Goal: Task Accomplishment & Management: Use online tool/utility

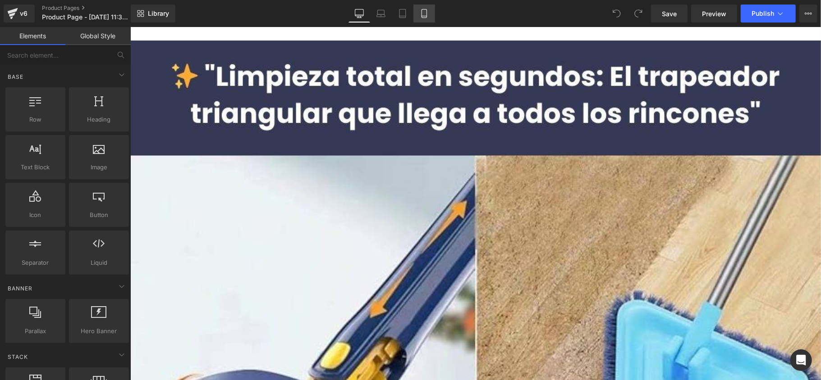
click at [415, 17] on link "Mobile" at bounding box center [424, 14] width 22 height 18
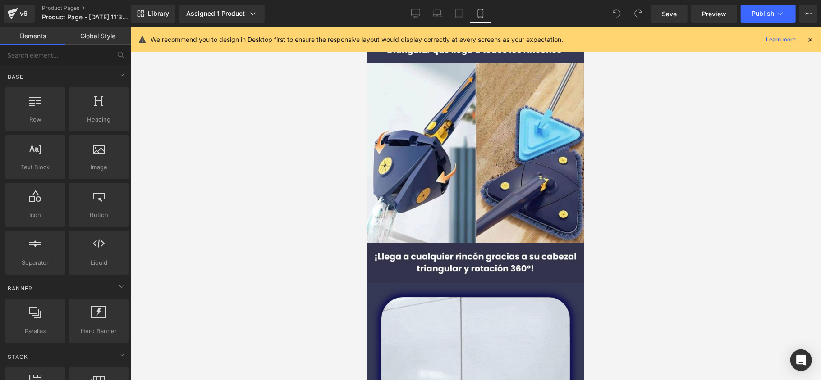
click at [805, 40] on div "We recommend you to design in Desktop first to ensure the responsive layout wou…" at bounding box center [479, 39] width 656 height 11
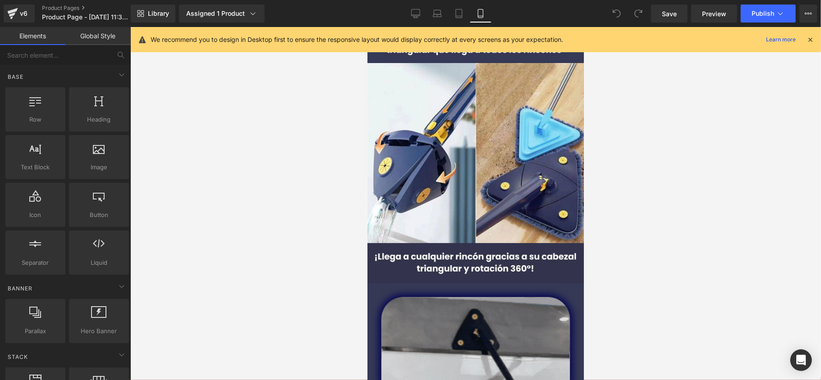
click at [809, 37] on icon at bounding box center [810, 40] width 8 height 8
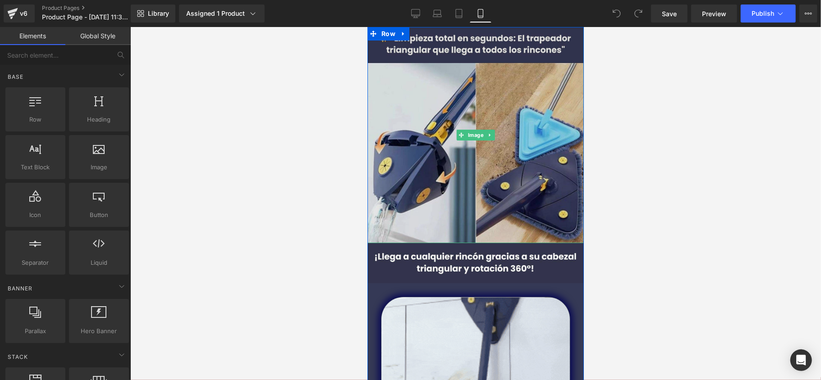
click at [478, 46] on img at bounding box center [475, 135] width 216 height 216
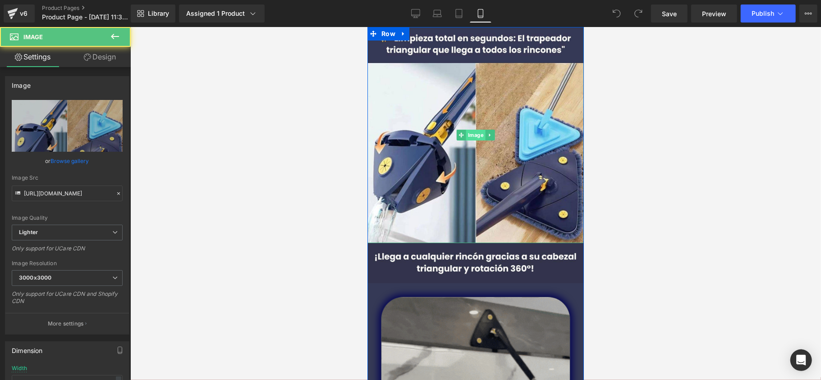
click at [480, 129] on span "Image" at bounding box center [475, 134] width 19 height 11
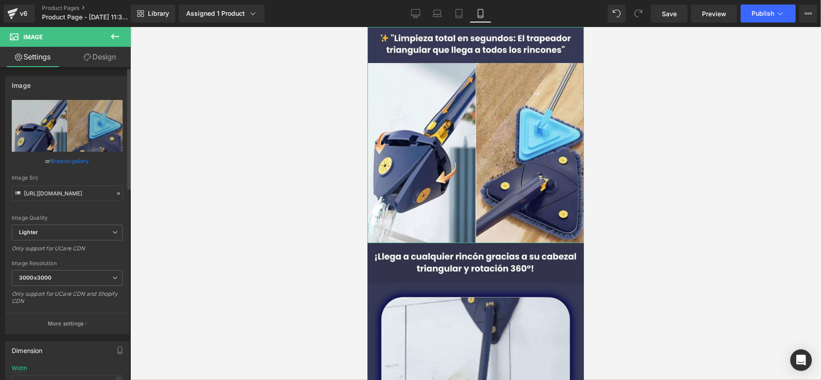
click at [69, 163] on link "Browse gallery" at bounding box center [70, 161] width 38 height 16
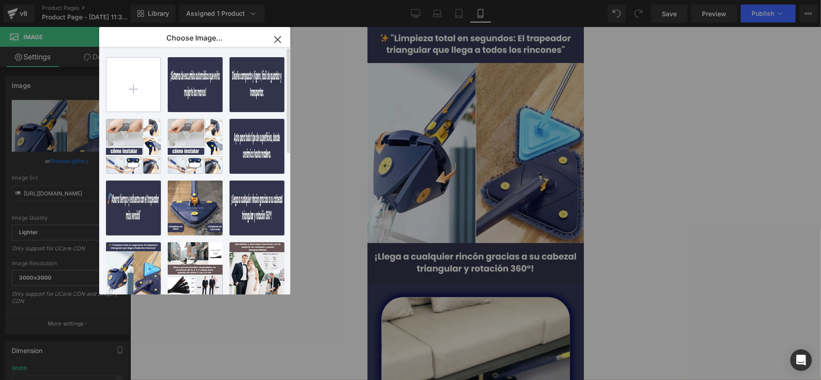
click at [140, 89] on input "file" at bounding box center [133, 85] width 54 height 54
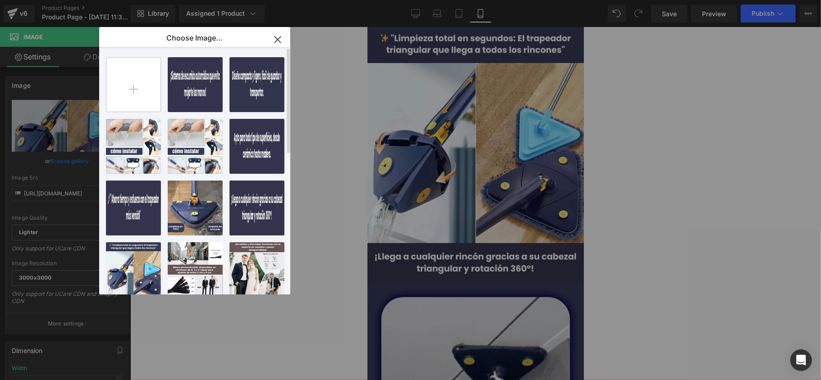
type input "C:\fakepath\El.jpg"
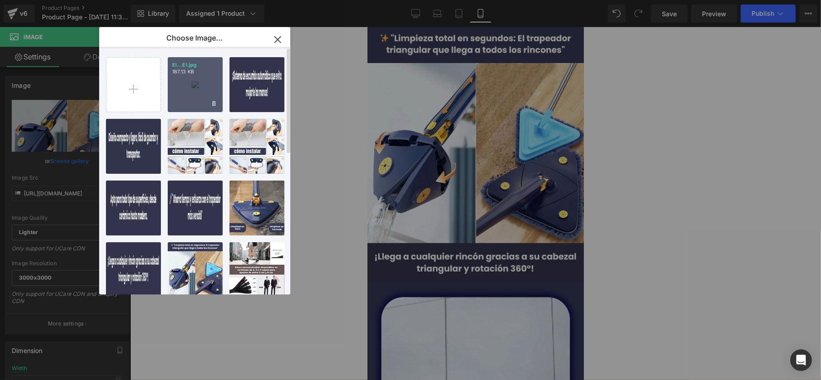
click at [193, 96] on div "El...El.jpg 187.13 KB" at bounding box center [195, 84] width 55 height 55
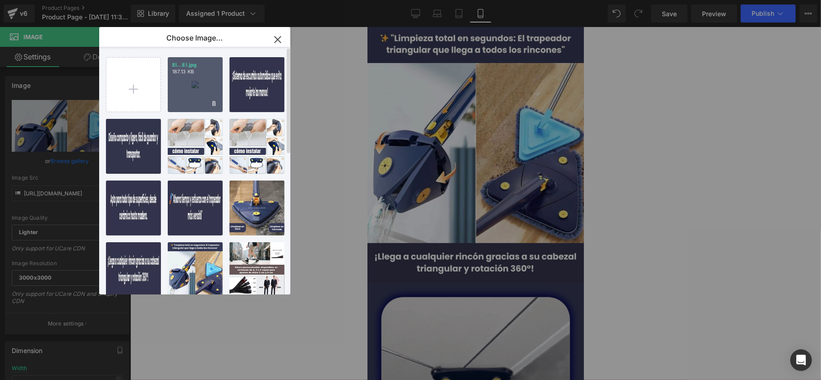
type input "[URL][DOMAIN_NAME]"
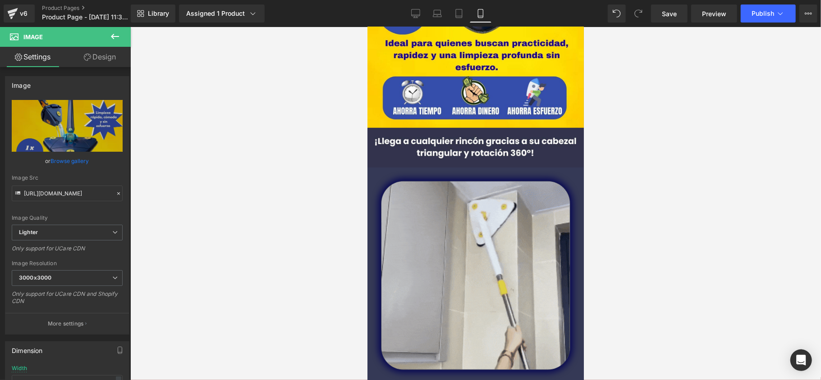
scroll to position [120, 0]
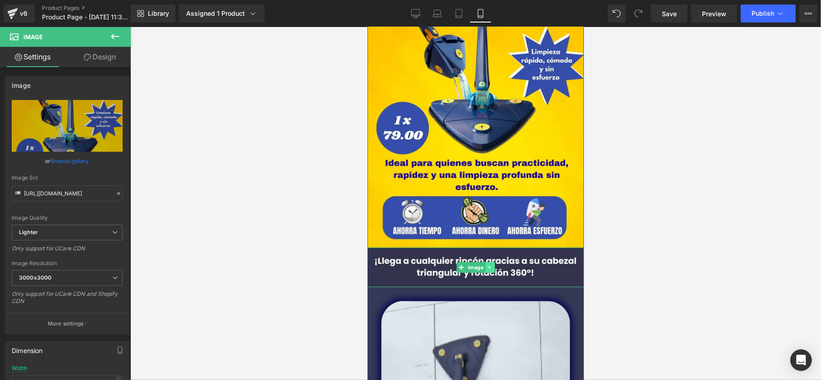
click at [489, 268] on icon at bounding box center [489, 267] width 5 height 5
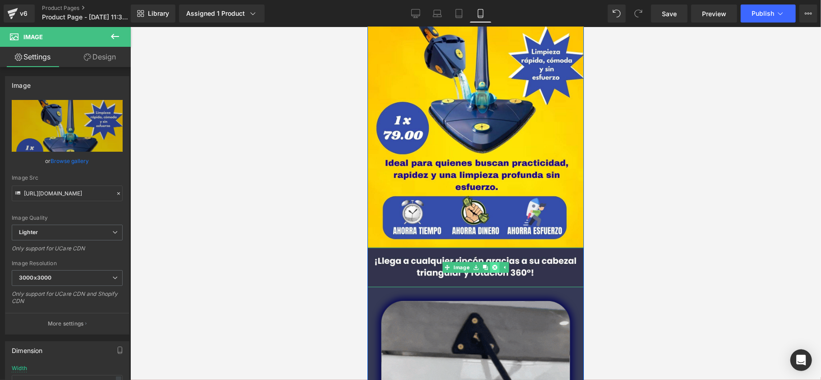
click at [493, 269] on link at bounding box center [493, 267] width 9 height 11
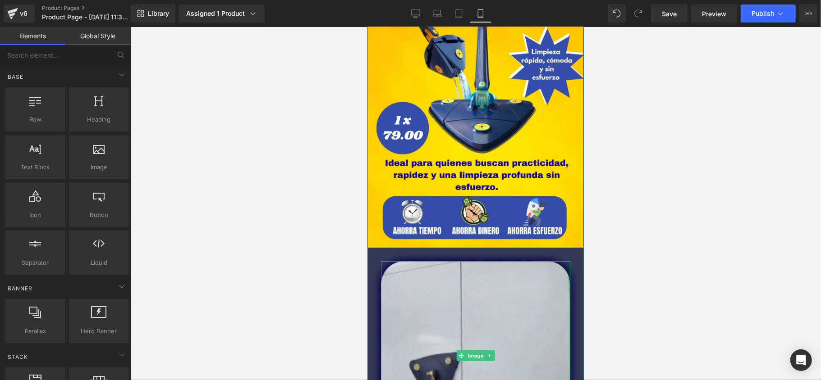
click at [497, 272] on img at bounding box center [474, 355] width 189 height 189
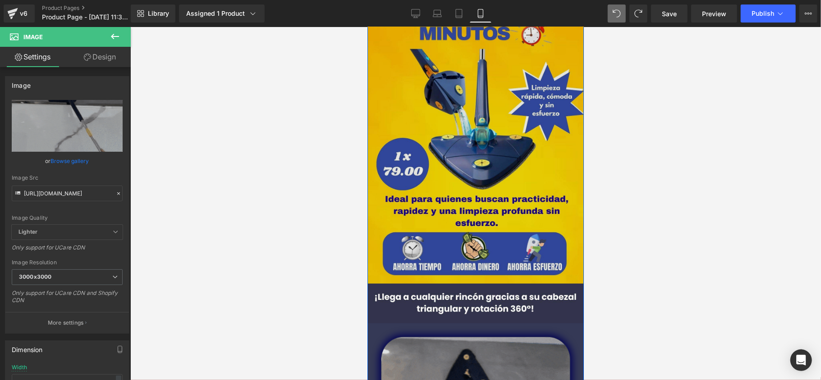
scroll to position [180, 0]
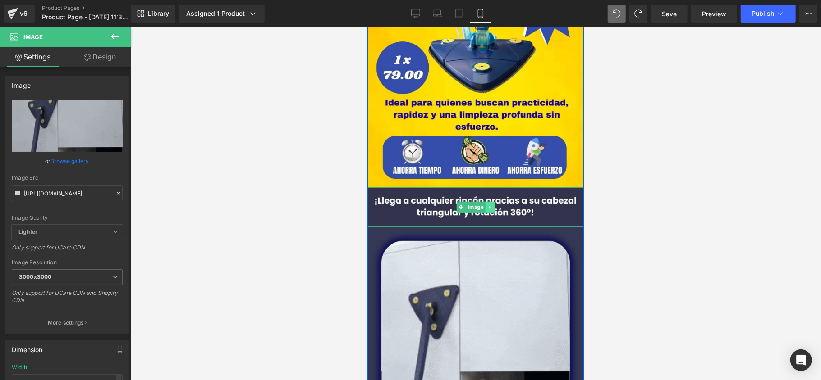
click at [488, 207] on icon at bounding box center [488, 207] width 1 height 3
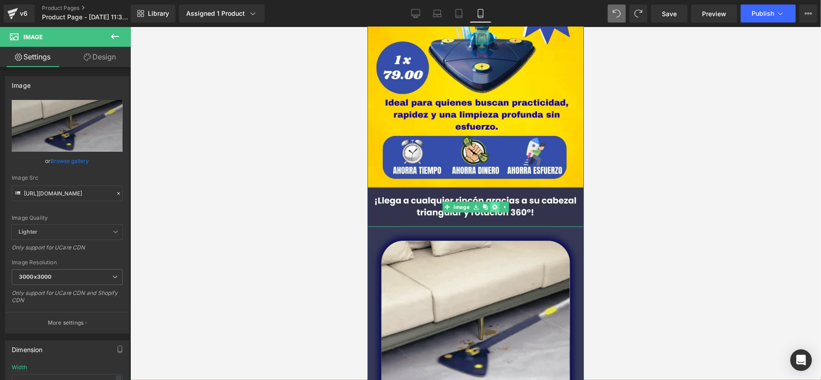
click at [489, 210] on link at bounding box center [493, 206] width 9 height 11
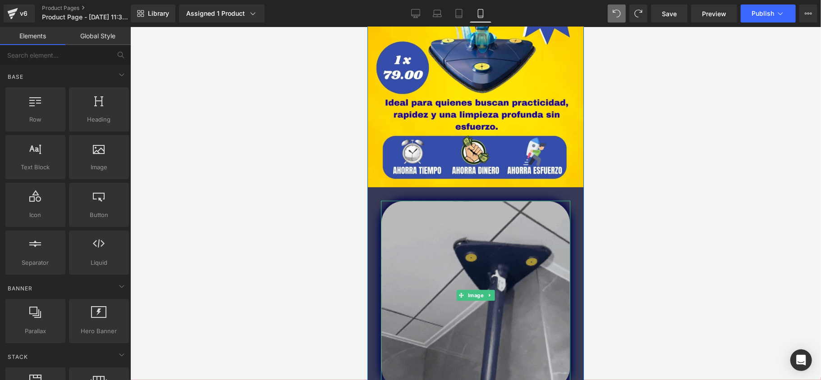
click at [493, 236] on img at bounding box center [474, 295] width 189 height 189
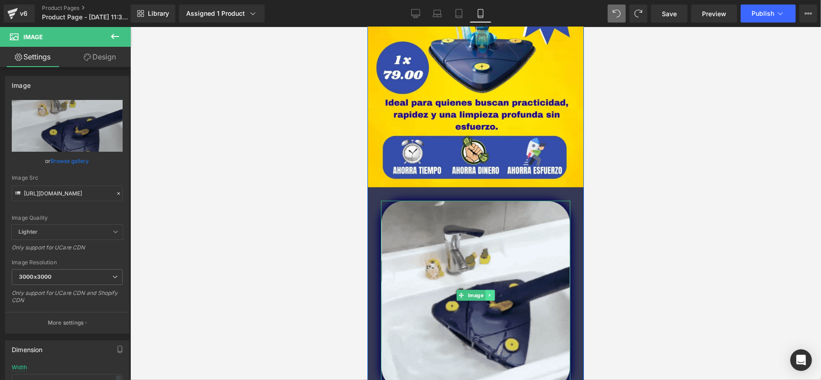
click at [488, 295] on icon at bounding box center [489, 295] width 5 height 5
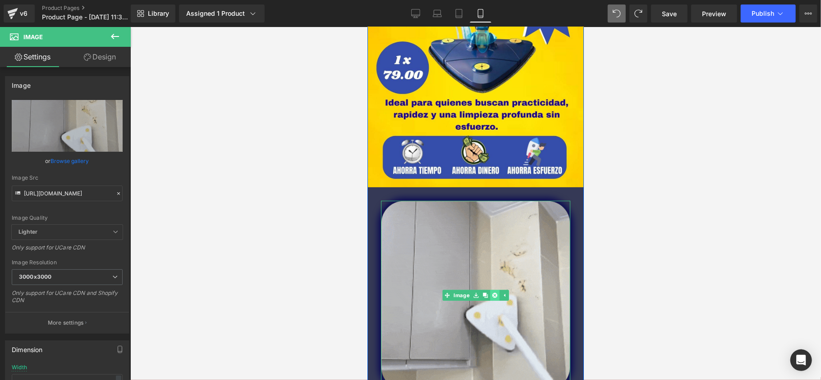
click at [489, 295] on link at bounding box center [493, 295] width 9 height 11
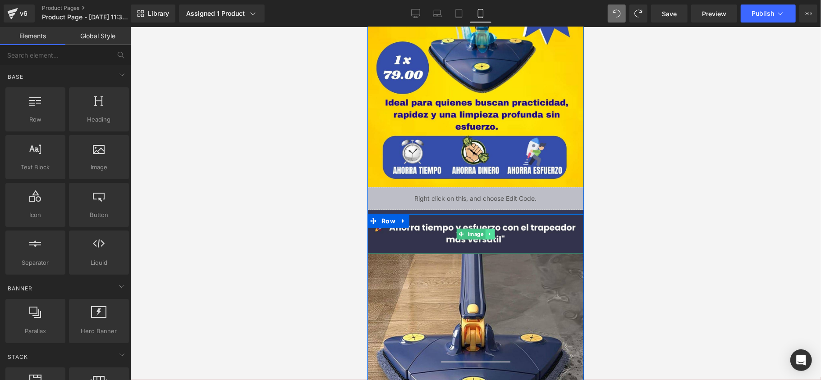
click at [488, 233] on icon at bounding box center [488, 234] width 1 height 3
click at [492, 234] on icon at bounding box center [494, 233] width 5 height 5
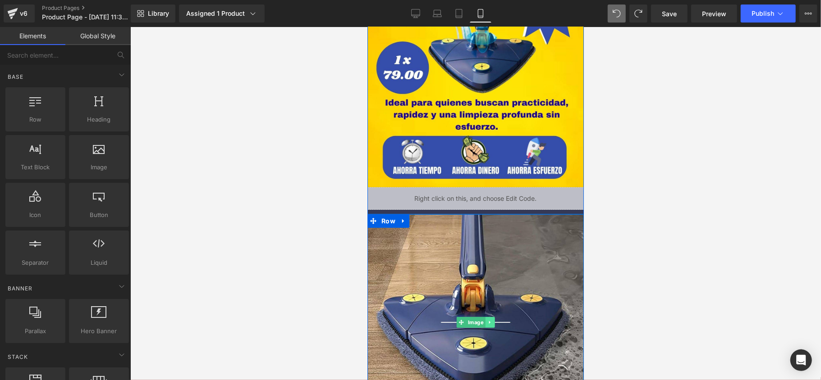
click at [487, 321] on icon at bounding box center [489, 322] width 5 height 5
click at [489, 319] on link at bounding box center [493, 322] width 9 height 11
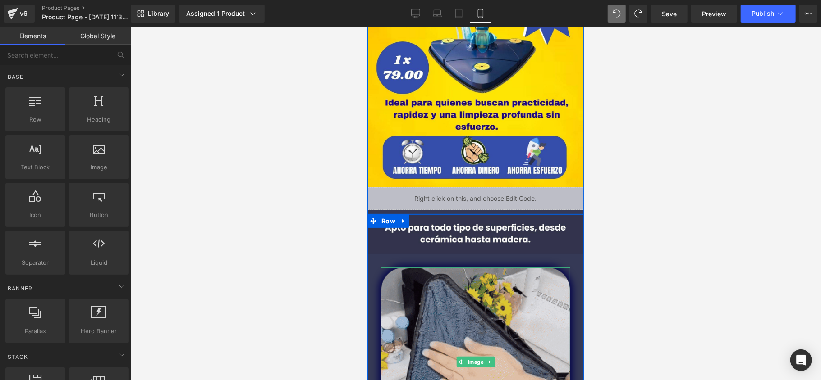
scroll to position [240, 0]
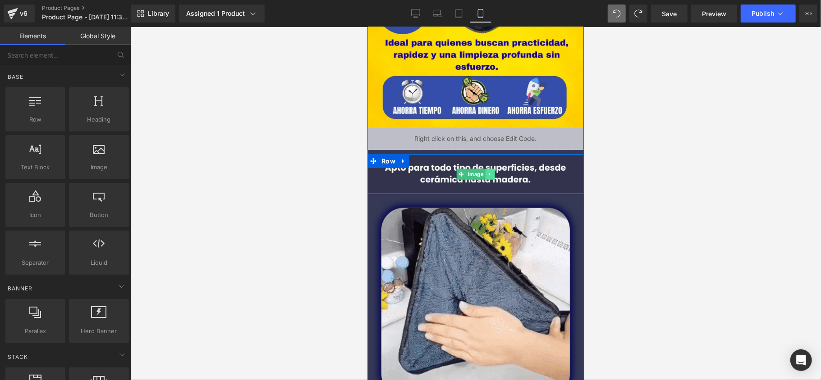
click at [487, 176] on icon at bounding box center [489, 173] width 5 height 5
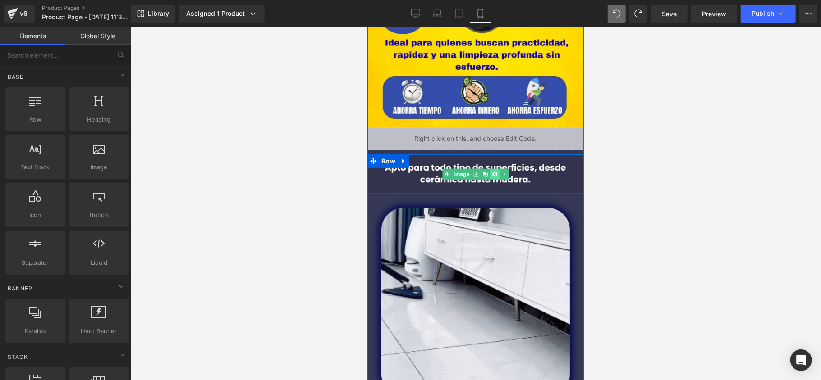
click at [489, 178] on link at bounding box center [493, 174] width 9 height 11
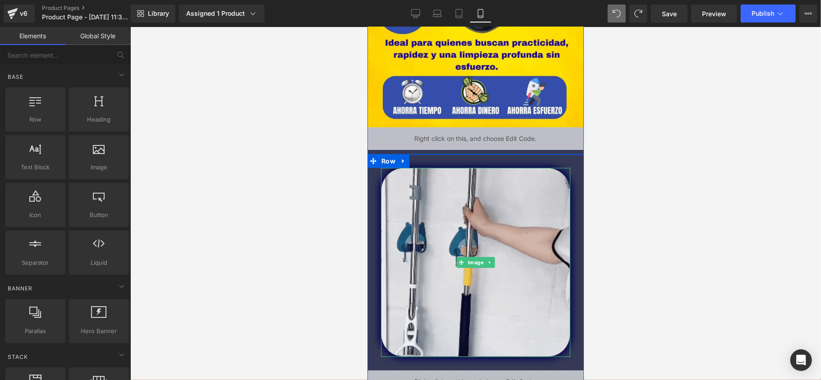
click at [489, 178] on img at bounding box center [474, 262] width 189 height 189
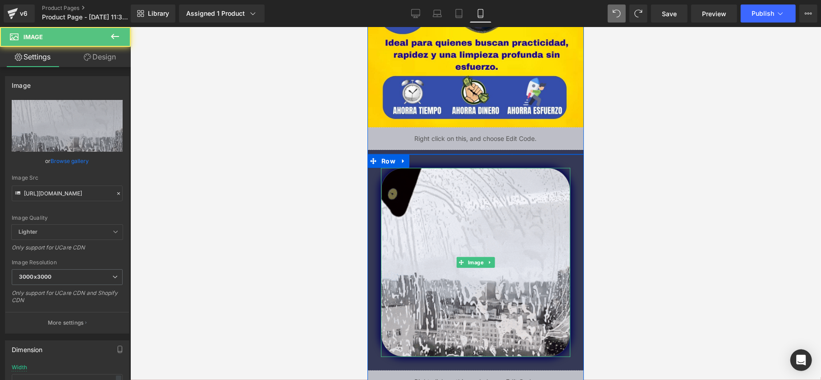
click at [489, 267] on link at bounding box center [488, 262] width 9 height 11
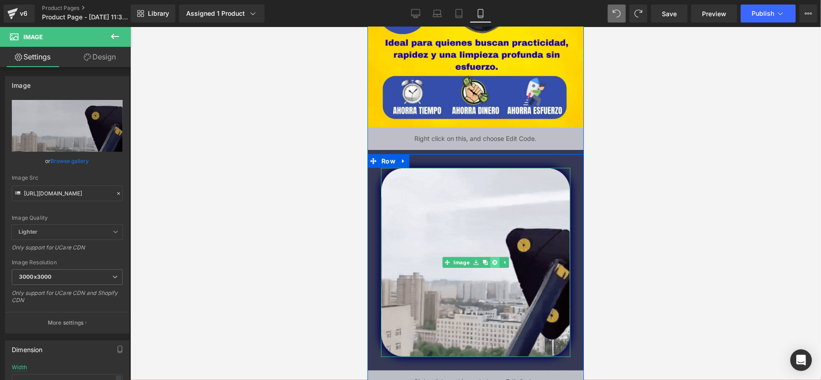
click at [492, 261] on icon at bounding box center [494, 262] width 5 height 5
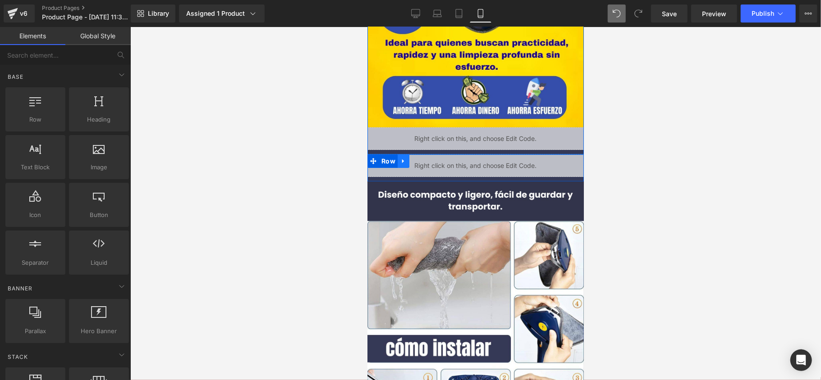
click at [402, 161] on icon at bounding box center [403, 161] width 2 height 4
click at [424, 165] on link at bounding box center [427, 161] width 12 height 14
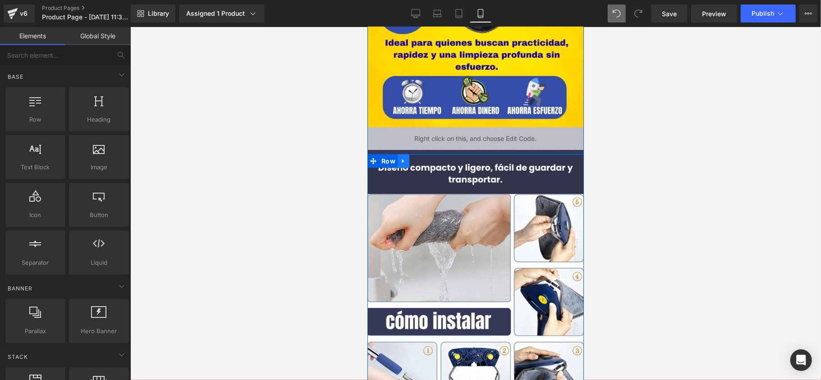
click at [401, 162] on icon at bounding box center [403, 160] width 6 height 7
click at [423, 161] on icon at bounding box center [426, 161] width 6 height 6
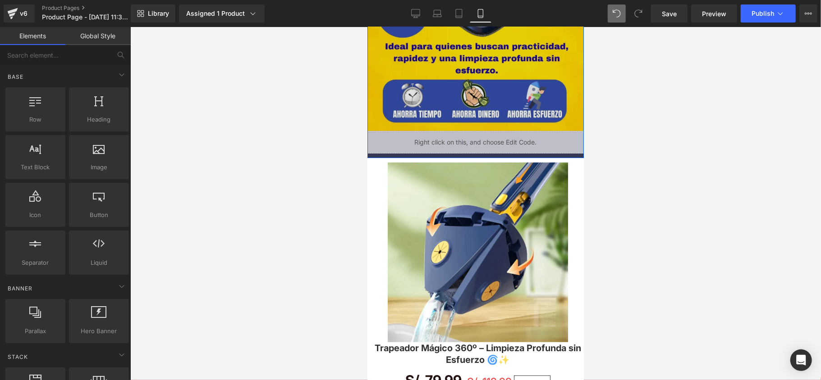
scroll to position [300, 0]
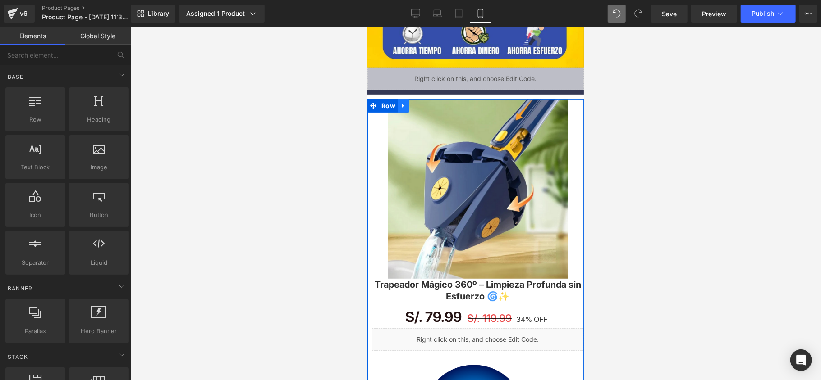
click at [401, 105] on icon at bounding box center [403, 105] width 6 height 7
click at [423, 108] on icon at bounding box center [426, 105] width 6 height 7
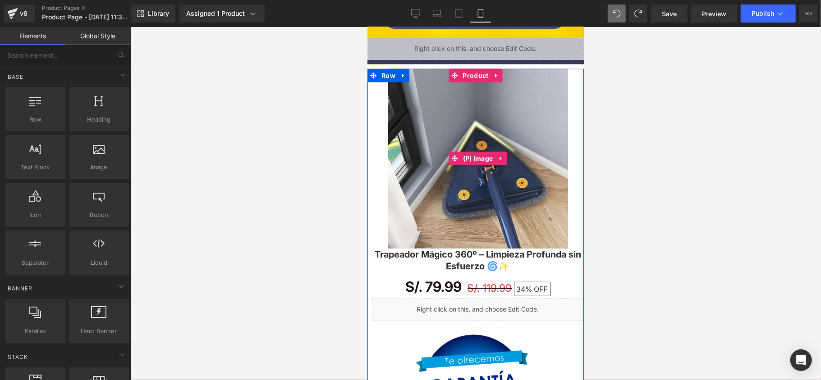
scroll to position [309, 0]
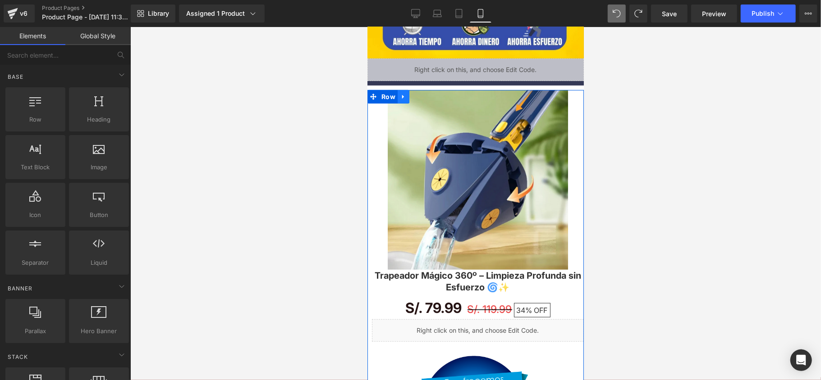
click at [400, 99] on icon at bounding box center [403, 96] width 6 height 7
click at [423, 95] on icon at bounding box center [426, 96] width 6 height 6
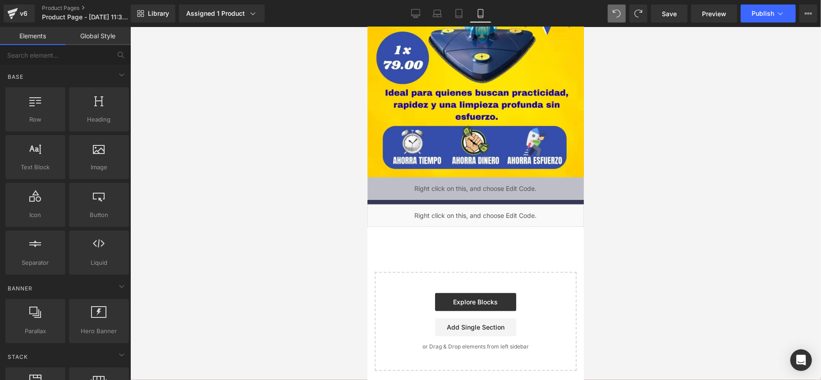
scroll to position [189, 0]
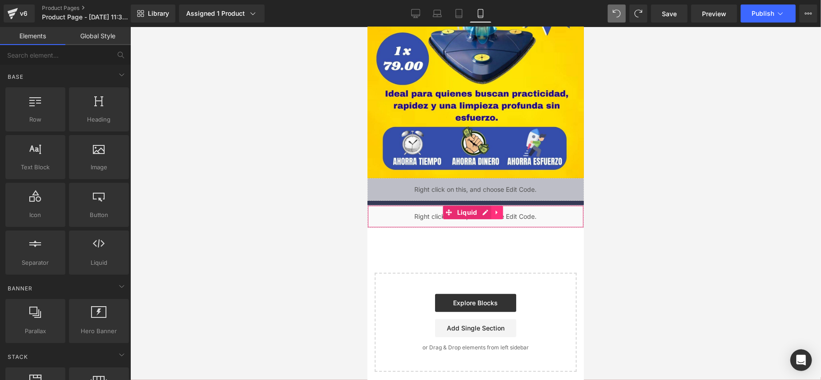
click at [494, 213] on icon at bounding box center [497, 212] width 6 height 7
click at [503, 214] on icon at bounding box center [502, 212] width 6 height 6
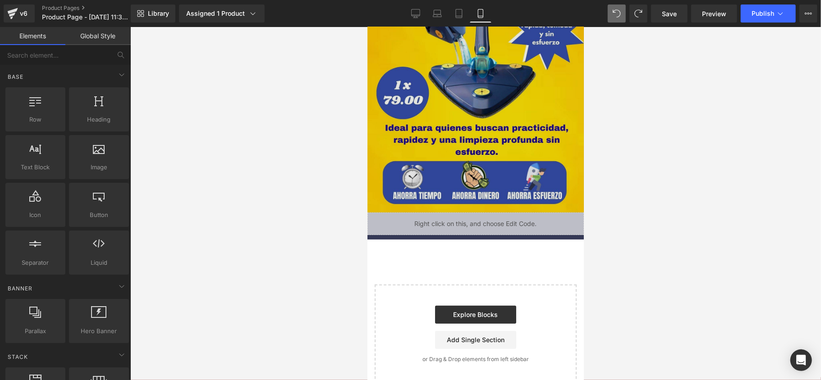
scroll to position [171, 0]
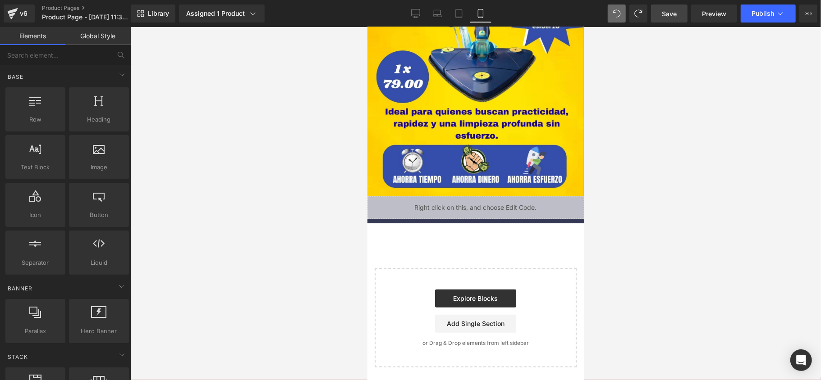
click at [663, 17] on span "Save" at bounding box center [669, 13] width 15 height 9
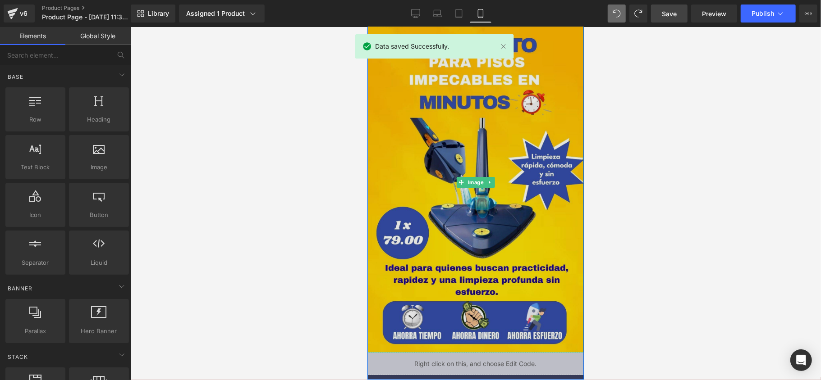
scroll to position [0, 0]
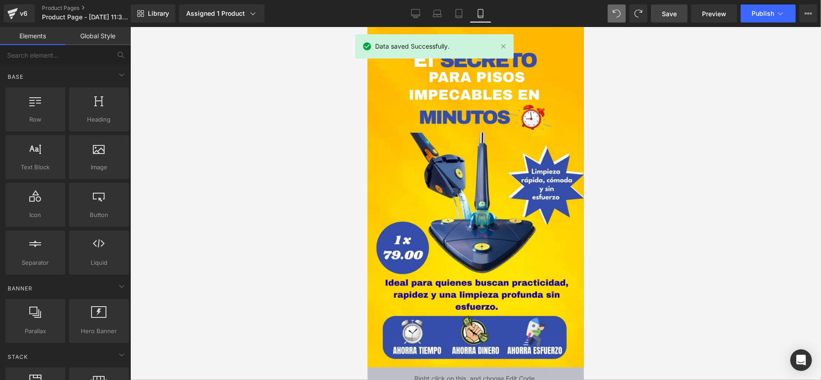
click at [631, 62] on div at bounding box center [475, 203] width 690 height 353
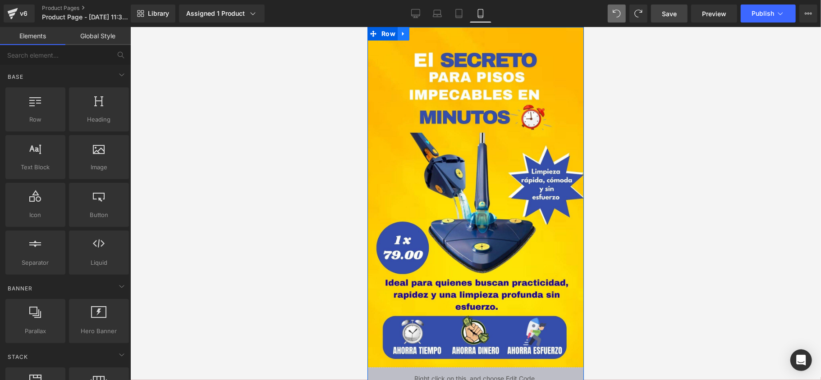
click at [397, 34] on link at bounding box center [403, 34] width 12 height 14
click at [413, 32] on icon at bounding box center [414, 33] width 6 height 6
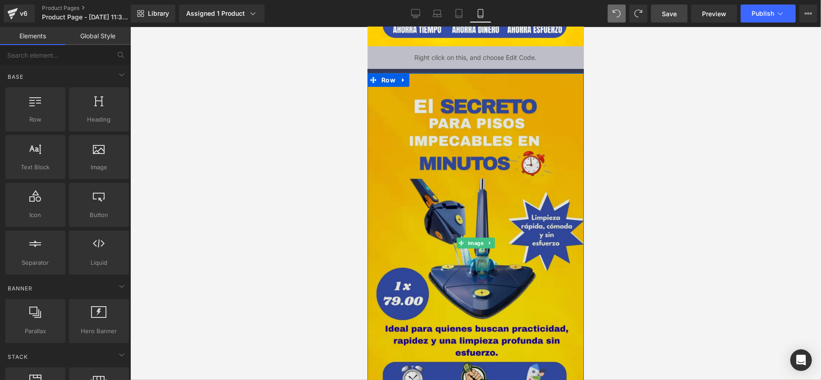
scroll to position [300, 0]
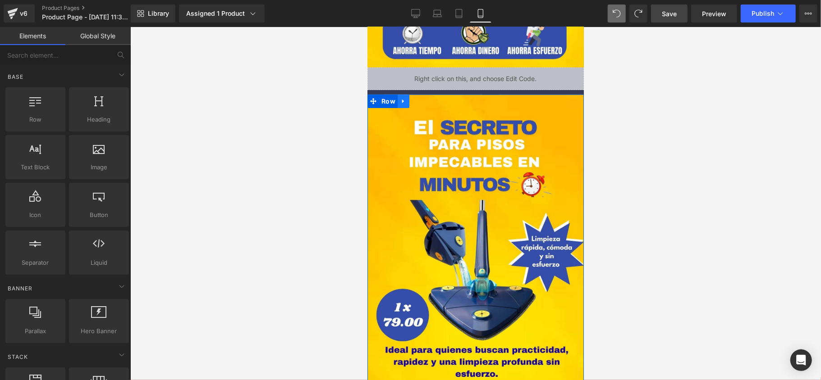
click at [402, 101] on icon at bounding box center [403, 101] width 2 height 4
click at [409, 101] on link at bounding box center [415, 101] width 12 height 14
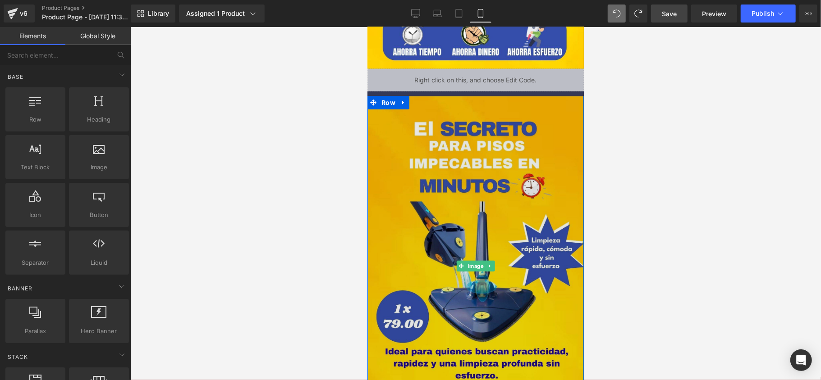
scroll to position [639, 0]
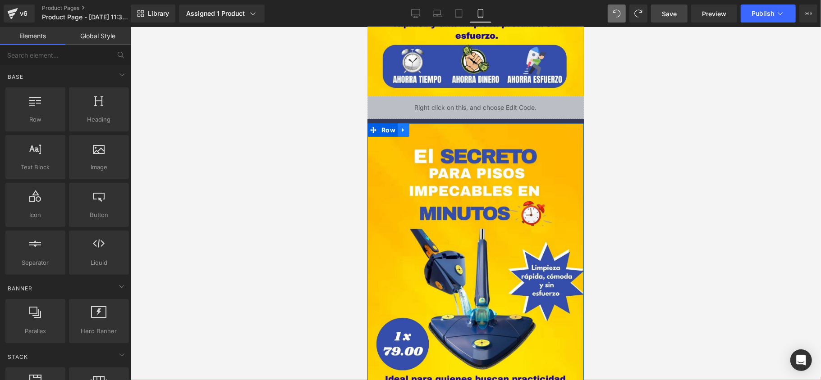
click at [404, 131] on link at bounding box center [403, 130] width 12 height 14
click at [411, 130] on icon at bounding box center [414, 130] width 6 height 6
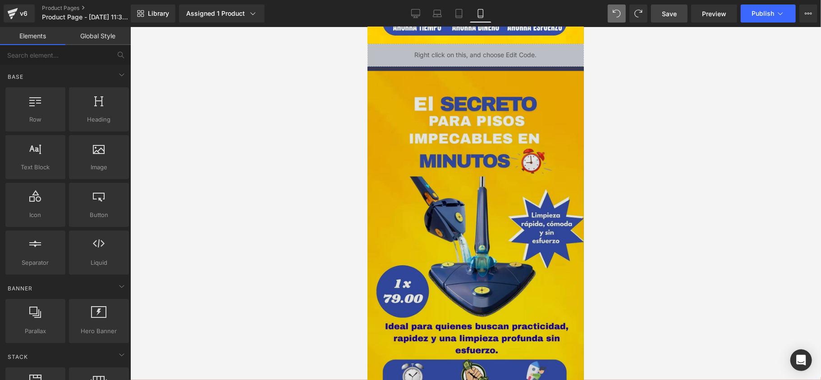
scroll to position [1066, 0]
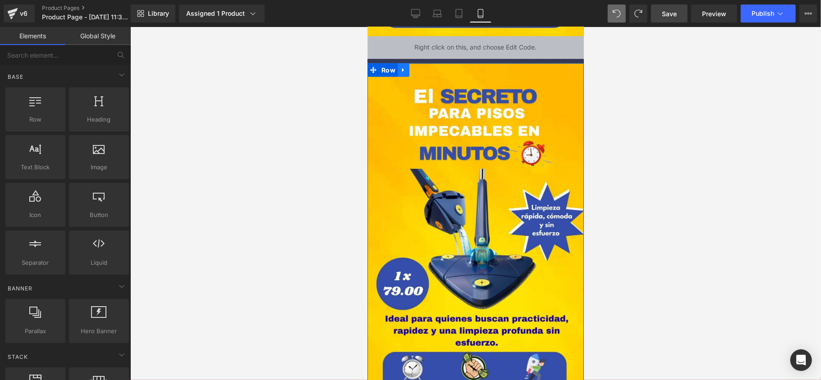
click at [400, 71] on icon at bounding box center [403, 69] width 6 height 7
click at [409, 72] on link at bounding box center [415, 70] width 12 height 14
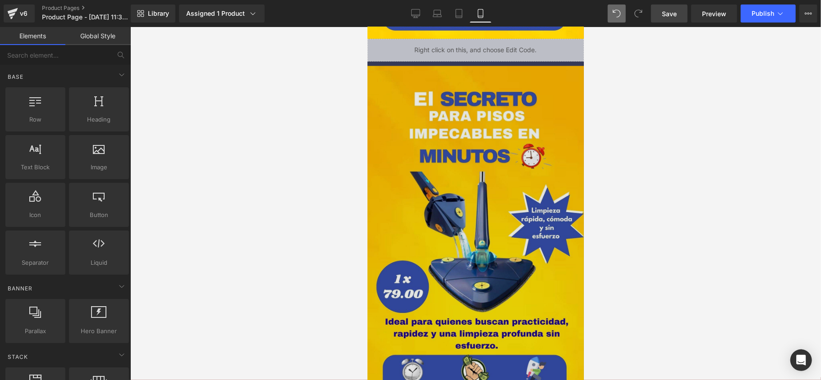
scroll to position [1434, 0]
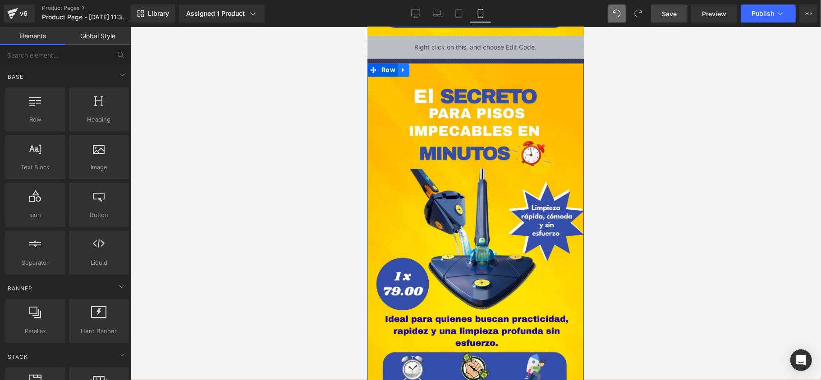
click at [400, 67] on icon at bounding box center [403, 69] width 6 height 7
click at [411, 70] on icon at bounding box center [414, 69] width 6 height 6
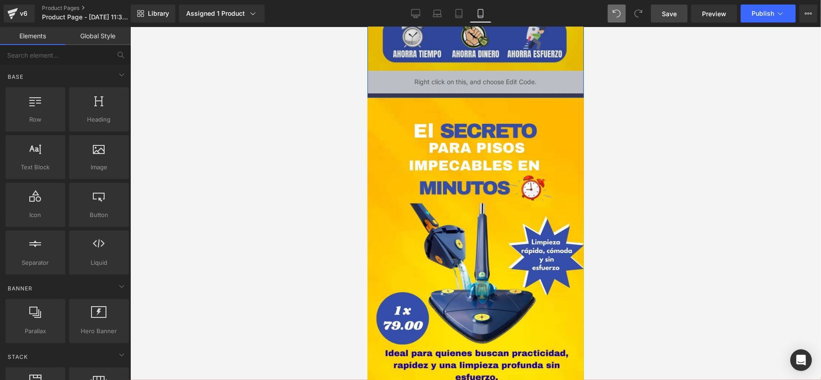
scroll to position [1801, 0]
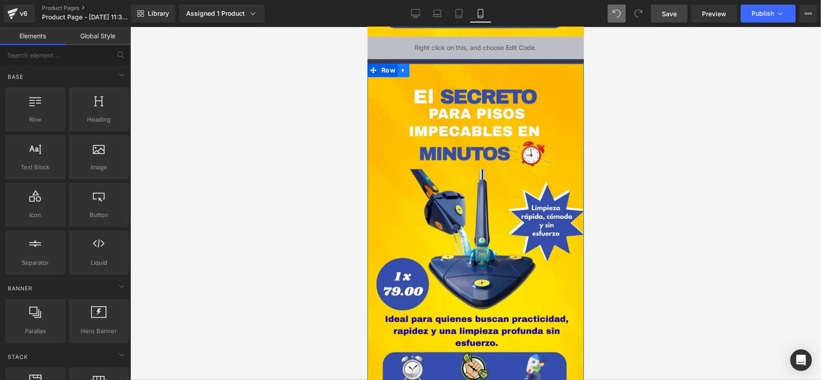
click at [401, 66] on icon at bounding box center [403, 69] width 6 height 7
click at [411, 72] on icon at bounding box center [414, 69] width 6 height 7
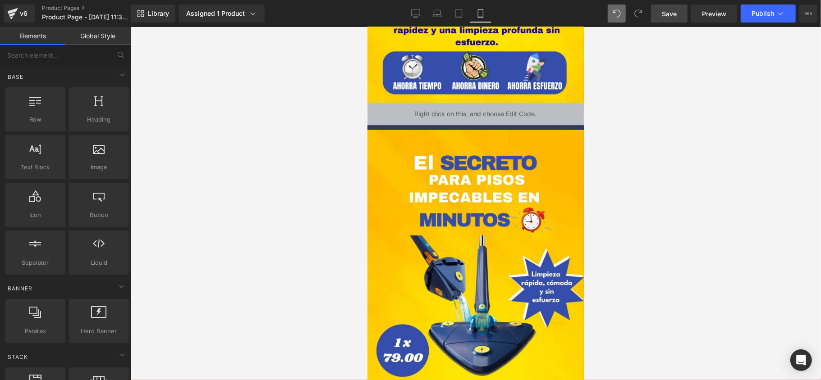
scroll to position [2103, 0]
click at [401, 136] on icon at bounding box center [403, 136] width 6 height 7
click at [421, 136] on link at bounding box center [427, 136] width 12 height 14
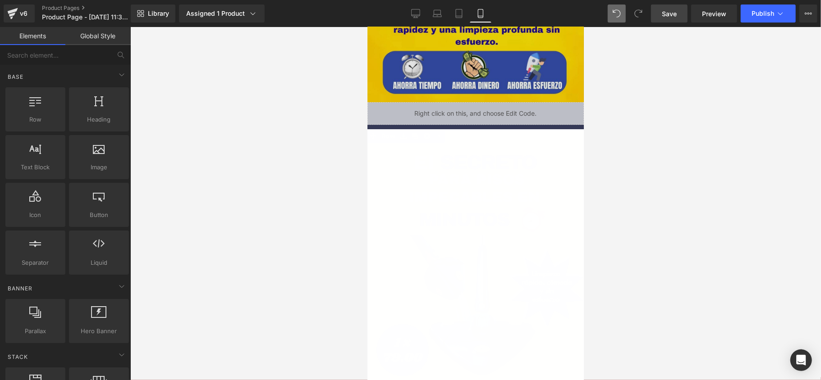
scroll to position [2004, 0]
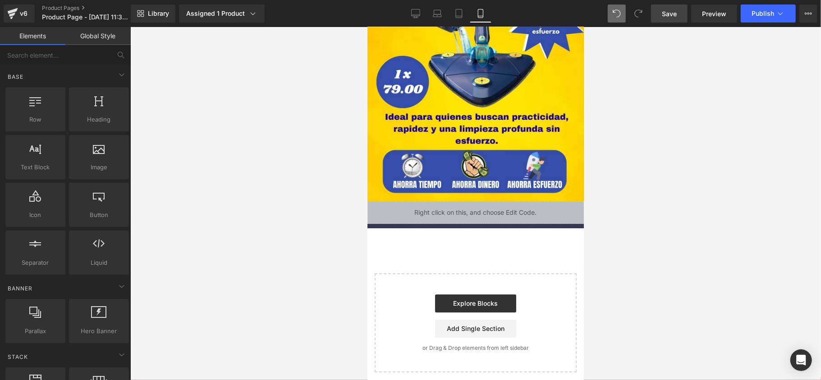
click at [667, 14] on span "Save" at bounding box center [669, 13] width 15 height 9
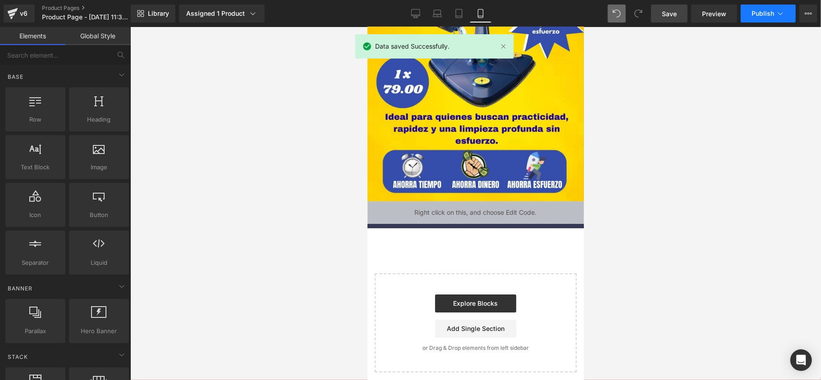
click at [765, 10] on span "Publish" at bounding box center [762, 13] width 23 height 7
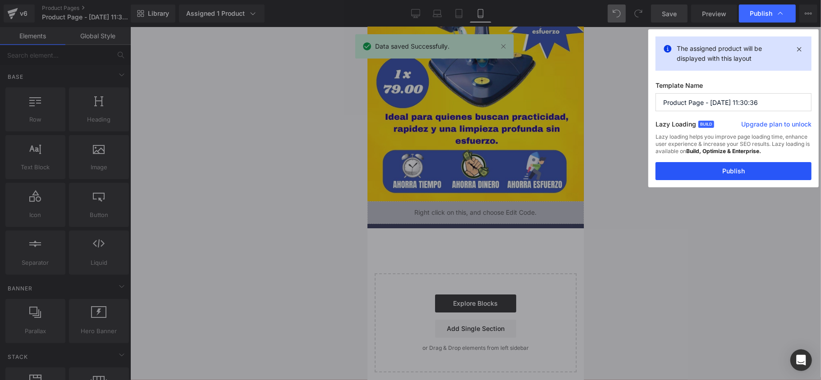
click at [723, 174] on button "Publish" at bounding box center [733, 171] width 156 height 18
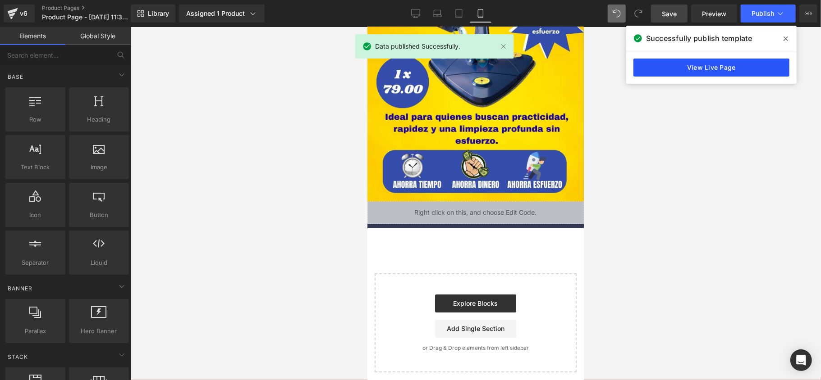
click at [710, 72] on link "View Live Page" at bounding box center [711, 68] width 156 height 18
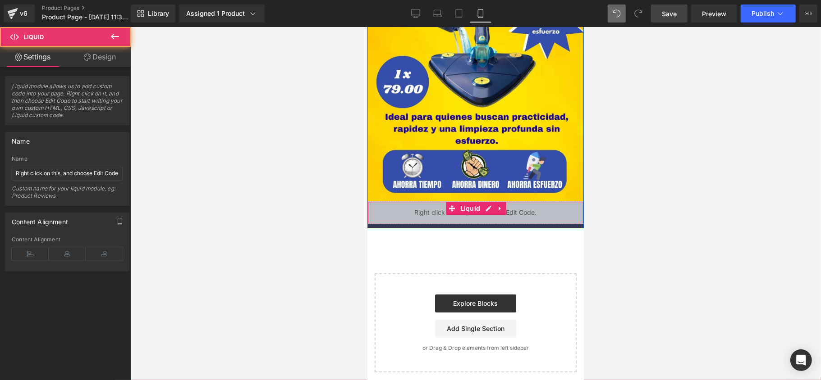
click at [401, 223] on div "Liquid" at bounding box center [475, 212] width 216 height 23
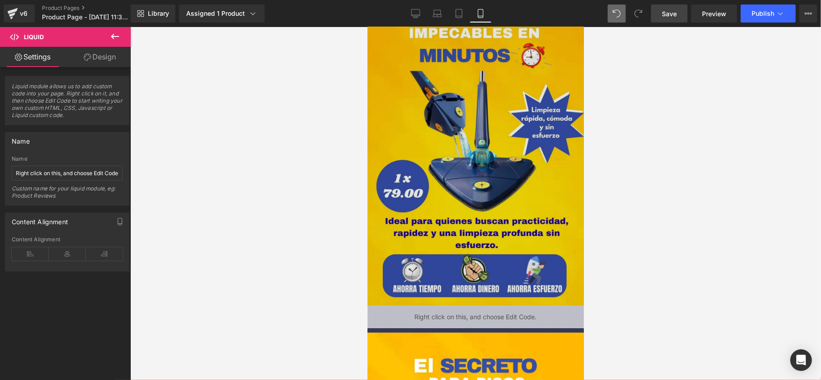
scroll to position [180, 0]
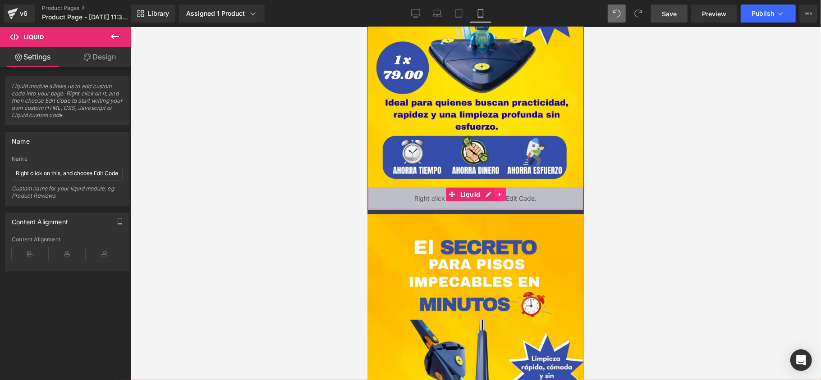
click at [496, 197] on icon at bounding box center [499, 194] width 6 height 7
click at [502, 196] on icon at bounding box center [505, 194] width 6 height 6
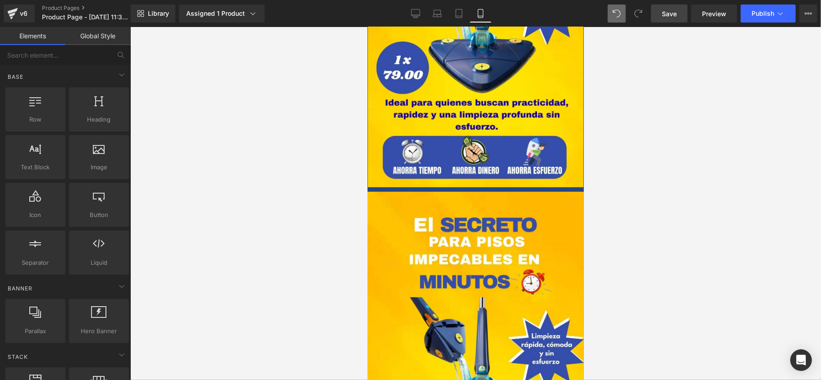
click at [473, 189] on div at bounding box center [475, 189] width 216 height 5
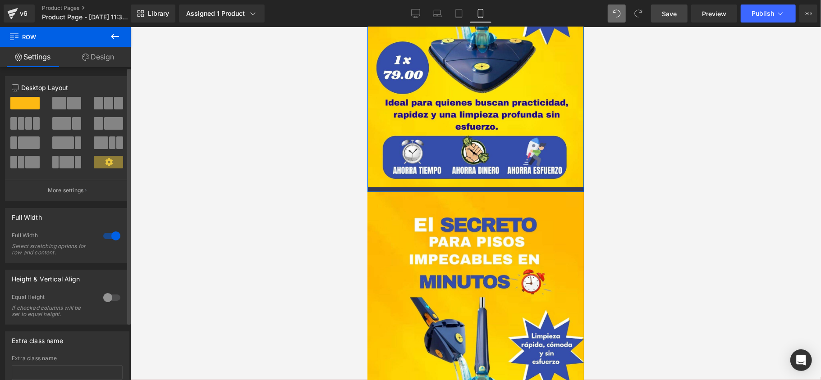
click at [107, 242] on div at bounding box center [112, 236] width 22 height 14
click at [108, 239] on div at bounding box center [112, 236] width 22 height 14
click at [98, 55] on link "Design" at bounding box center [97, 57] width 65 height 20
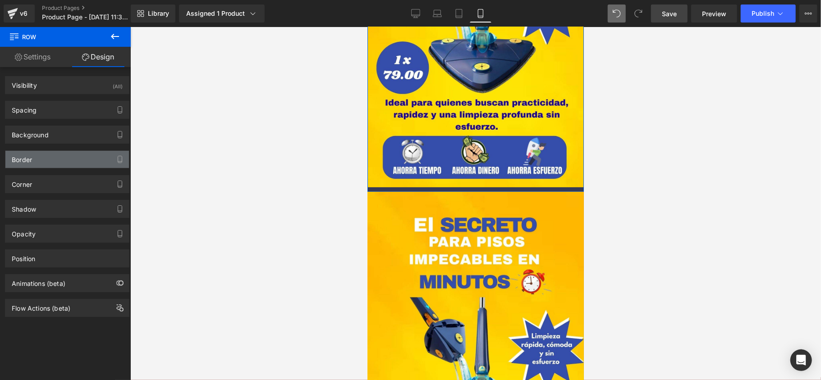
click at [69, 166] on div "Border" at bounding box center [66, 159] width 123 height 17
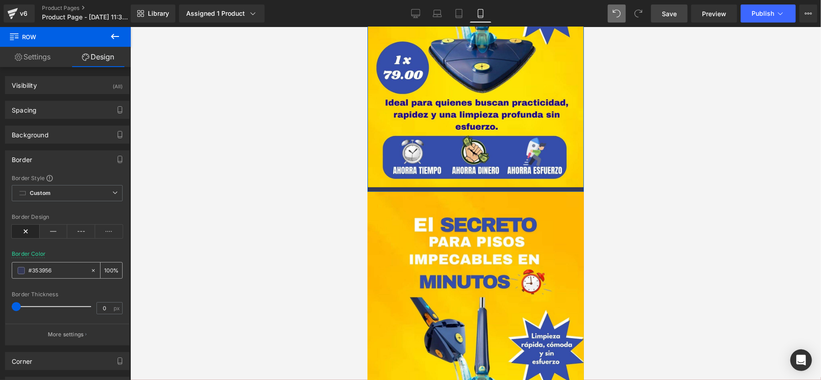
click at [22, 271] on span at bounding box center [21, 270] width 7 height 7
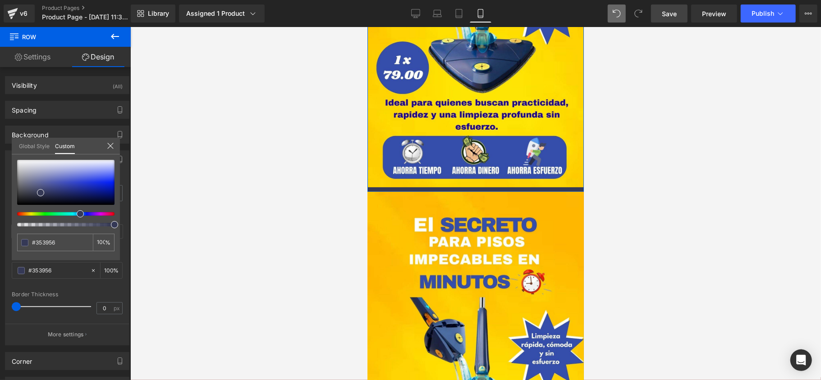
type input "#525534"
click at [31, 213] on div at bounding box center [62, 214] width 97 height 4
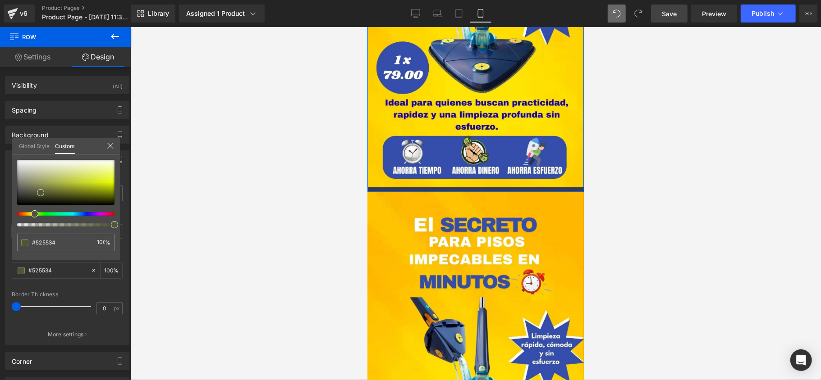
type input "#4d5534"
type input "#515534"
type input "#535534"
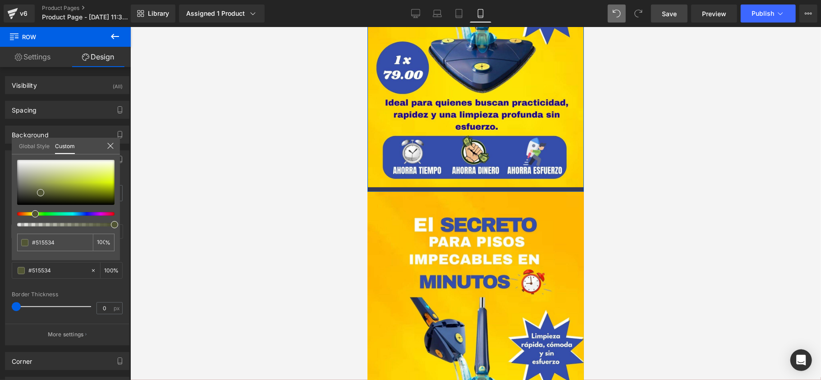
type input "#535534"
type input "#555234"
type input "#555134"
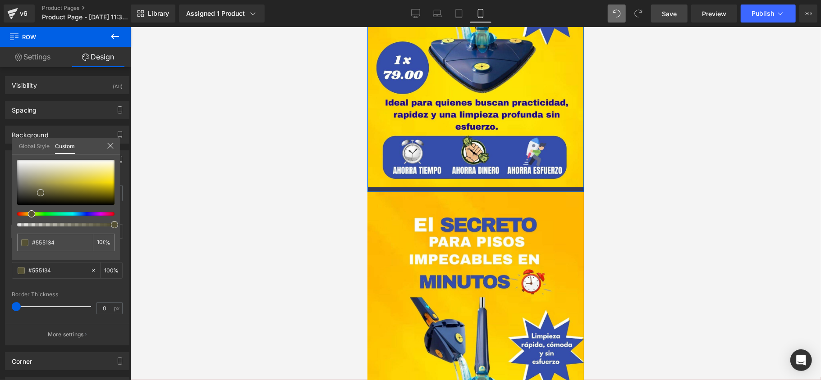
drag, startPoint x: 35, startPoint y: 215, endPoint x: 29, endPoint y: 214, distance: 6.6
click at [29, 214] on span at bounding box center [31, 213] width 7 height 7
type input "#f3d91b"
click at [104, 181] on div at bounding box center [65, 182] width 97 height 45
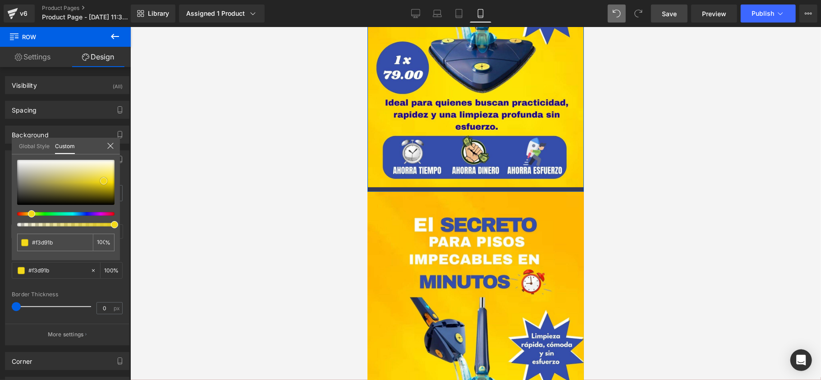
click at [106, 183] on span at bounding box center [103, 181] width 7 height 7
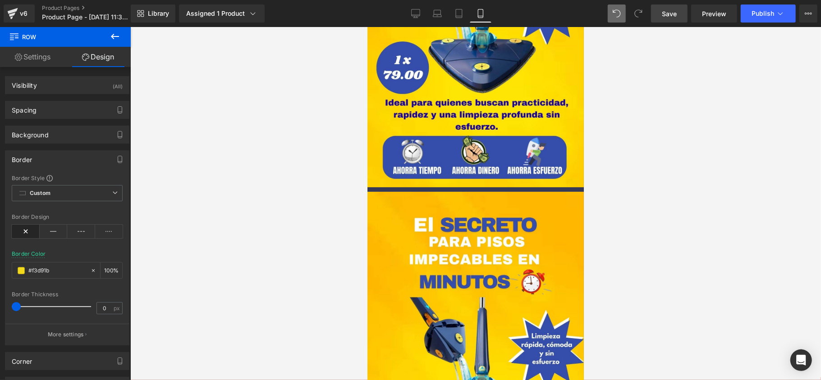
click at [146, 182] on div at bounding box center [475, 203] width 690 height 353
click at [404, 189] on div at bounding box center [475, 189] width 216 height 5
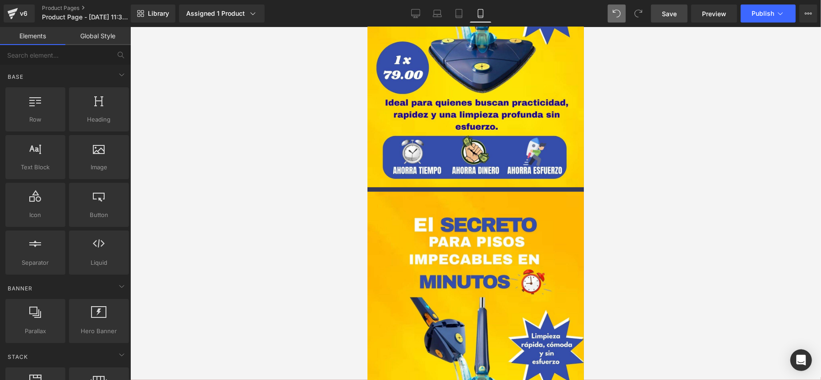
click at [300, 191] on div at bounding box center [475, 203] width 690 height 353
click at [389, 190] on div at bounding box center [475, 189] width 216 height 5
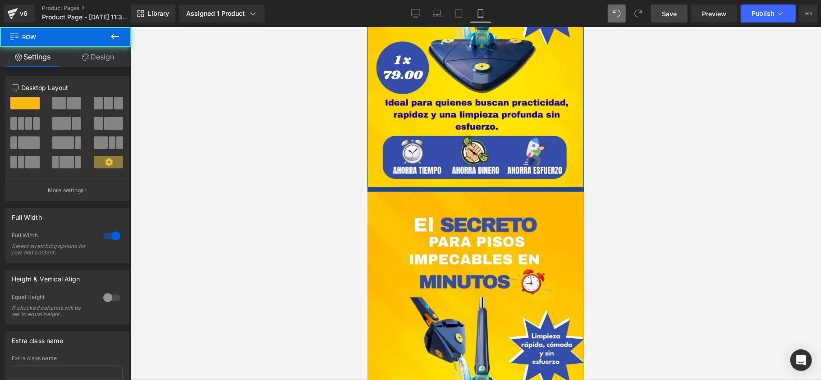
click at [389, 190] on div at bounding box center [475, 189] width 216 height 5
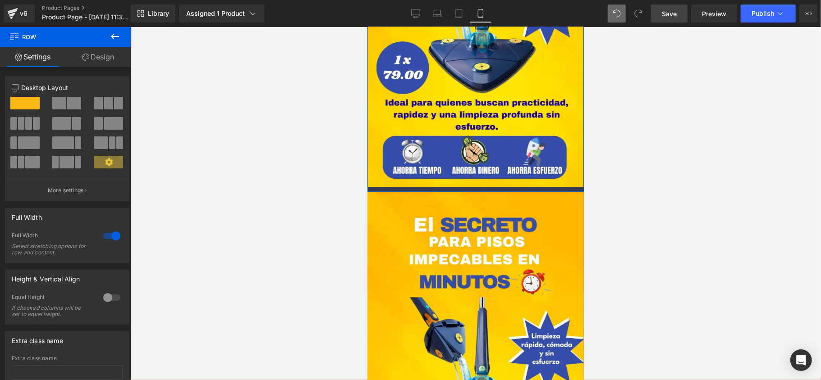
click at [18, 103] on span at bounding box center [24, 103] width 29 height 13
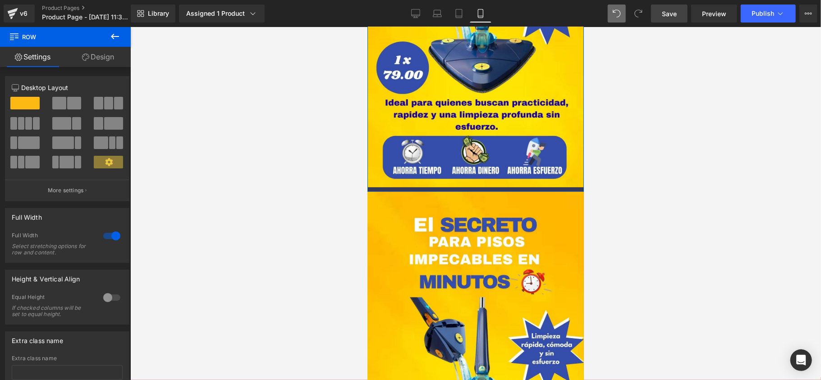
click at [102, 63] on link "Design" at bounding box center [97, 57] width 65 height 20
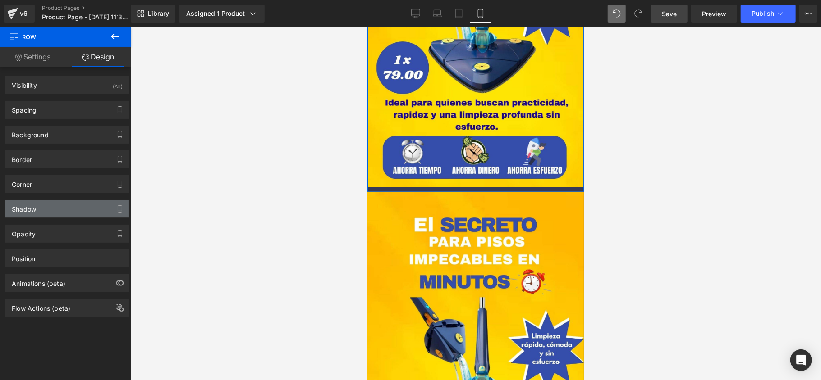
click at [50, 206] on div "Shadow" at bounding box center [66, 209] width 123 height 17
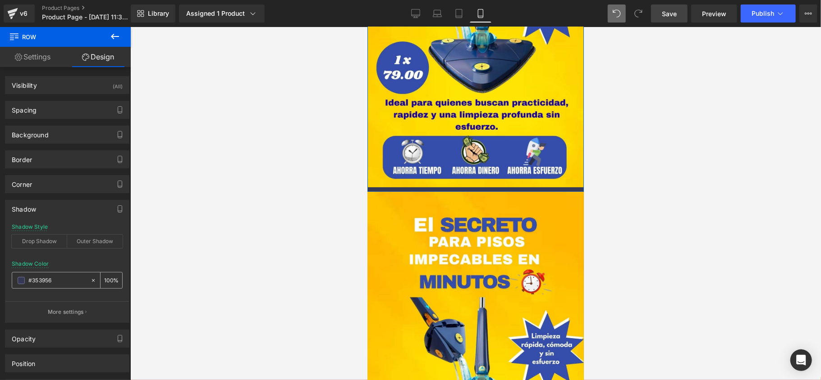
click at [17, 278] on div "#353956" at bounding box center [51, 281] width 78 height 16
click at [22, 283] on span at bounding box center [21, 280] width 7 height 7
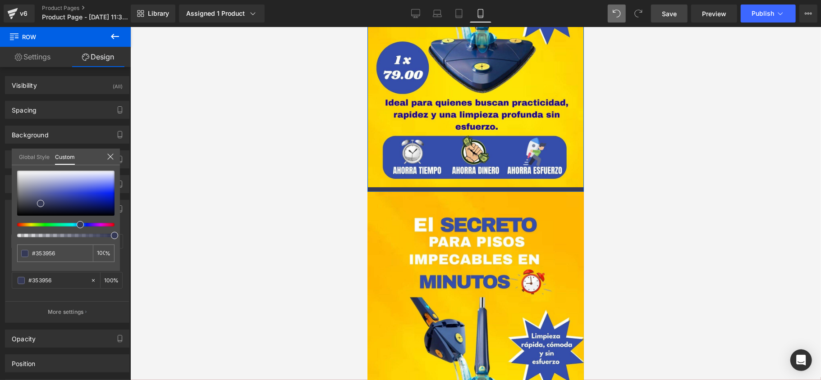
type input "#515534"
click at [32, 224] on div at bounding box center [62, 225] width 97 height 4
type input "#4d5534"
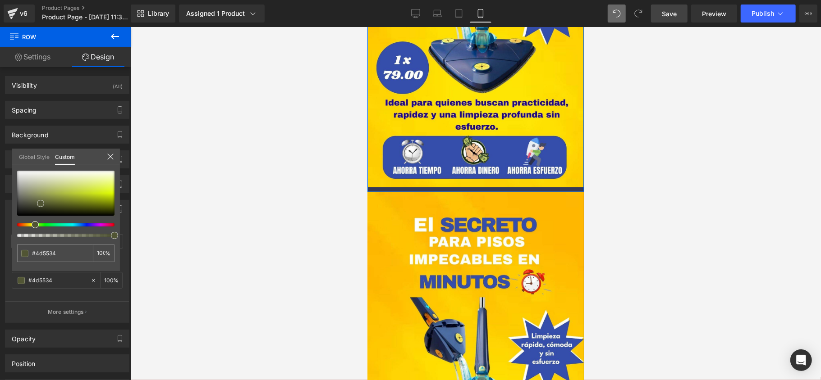
type input "#515534"
type input "#525534"
type input "#545534"
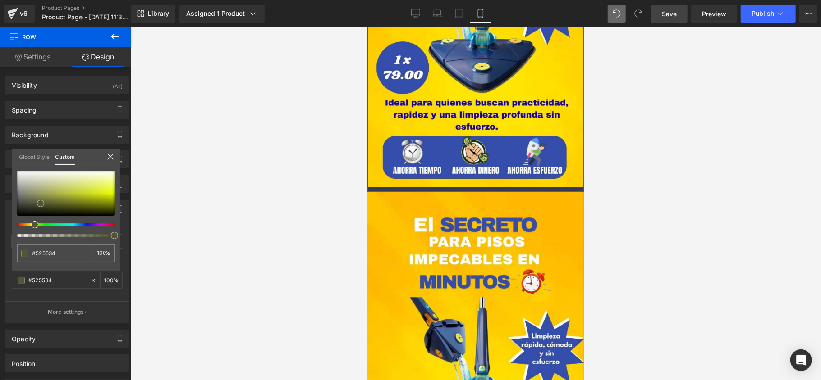
type input "#545534"
type input "#555234"
drag, startPoint x: 32, startPoint y: 224, endPoint x: 26, endPoint y: 217, distance: 8.9
click at [26, 217] on div at bounding box center [65, 204] width 97 height 67
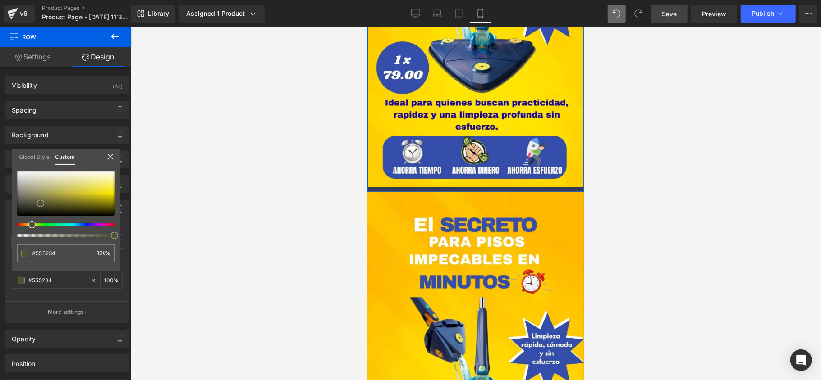
click at [120, 193] on div "Shadow Shadow Style Drop Shadow Outer Shadow rgba(85, 82, 52, 1) Shadow Color #…" at bounding box center [67, 258] width 135 height 130
type input "#f1dd08"
click at [107, 194] on div at bounding box center [65, 193] width 97 height 45
click at [107, 197] on span at bounding box center [106, 193] width 7 height 7
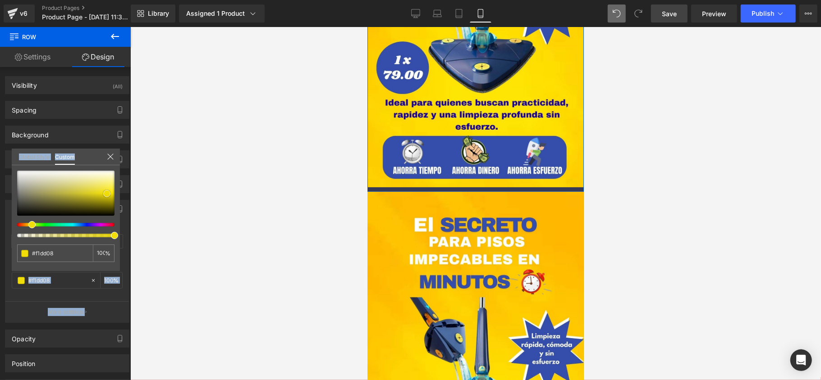
type input "#a69801"
click at [112, 201] on div at bounding box center [65, 193] width 97 height 45
click at [112, 201] on span at bounding box center [112, 200] width 7 height 7
type input "#94a700"
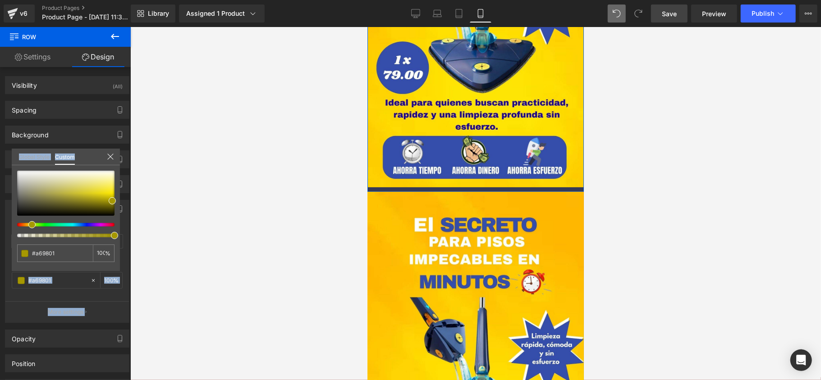
type input "#94a700"
click at [29, 223] on div at bounding box center [62, 225] width 97 height 4
type input "#a8a200"
click at [29, 225] on div at bounding box center [62, 225] width 97 height 4
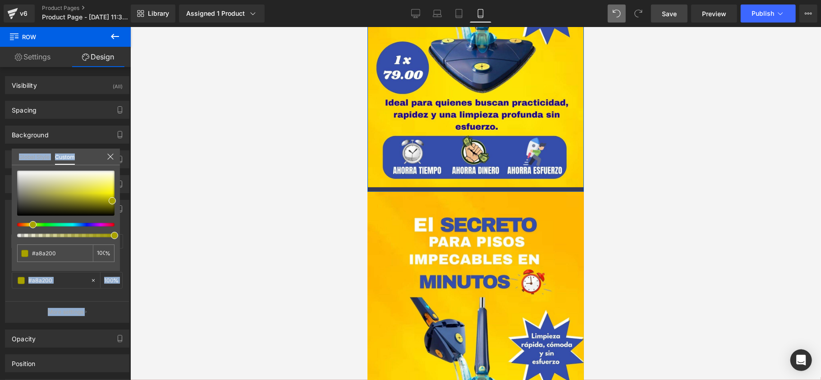
click at [29, 225] on div at bounding box center [62, 225] width 97 height 4
type input "#91a800"
type input "#a89f00"
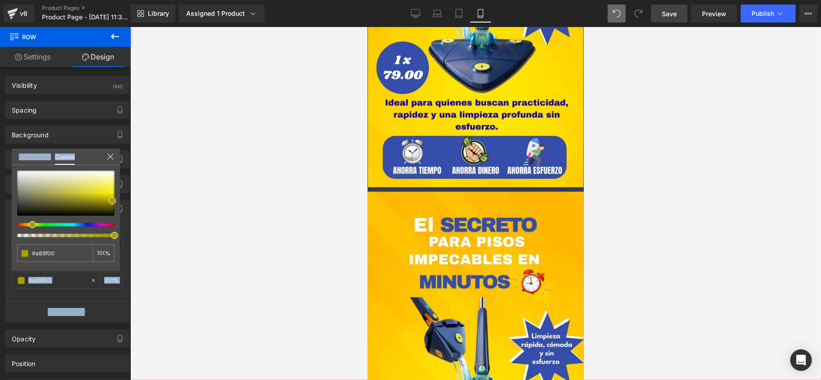
click at [29, 224] on div at bounding box center [62, 225] width 97 height 4
type input "#a89400"
type input "#a88c00"
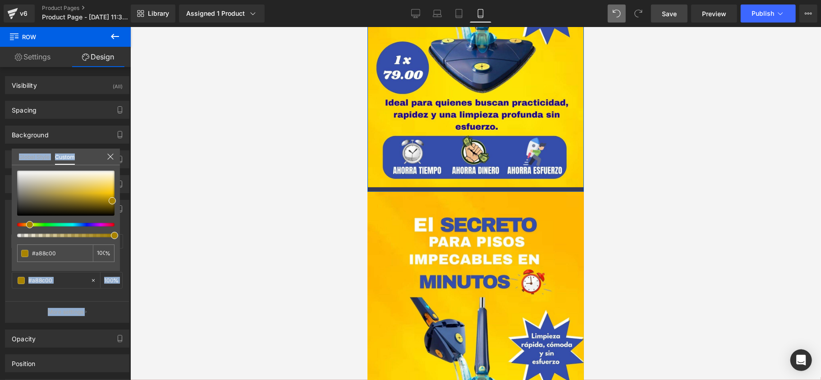
type input "#a88300"
click at [26, 223] on div at bounding box center [62, 225] width 97 height 4
type input "#e3b202"
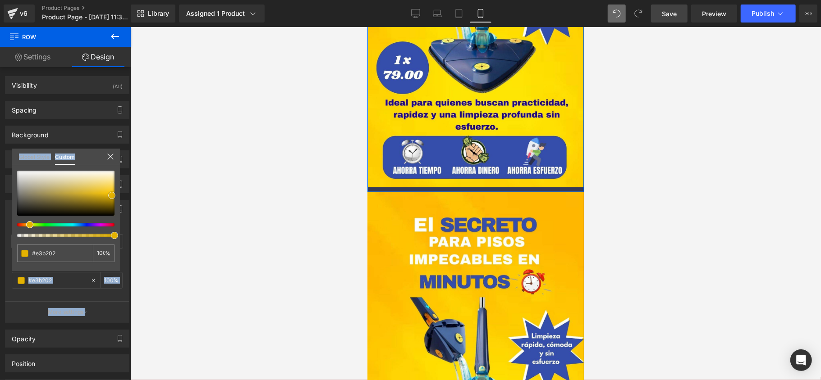
click at [112, 196] on div at bounding box center [65, 193] width 97 height 45
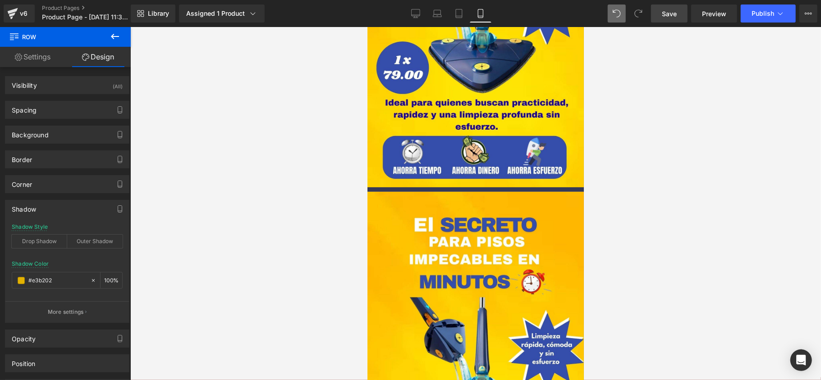
click at [195, 195] on div at bounding box center [475, 203] width 690 height 353
click at [57, 208] on div "Shadow" at bounding box center [66, 209] width 123 height 17
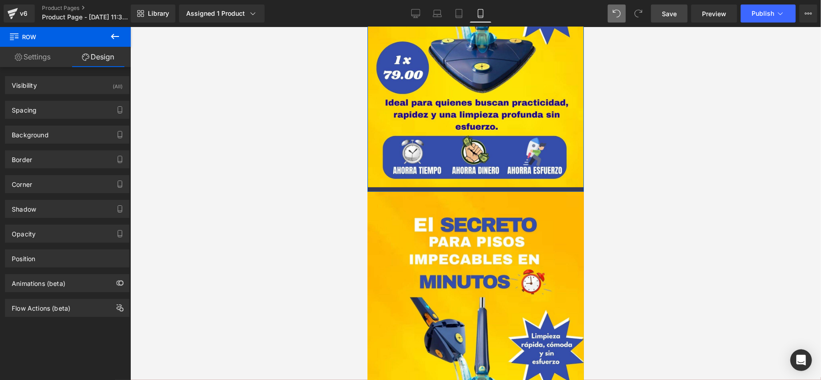
click at [60, 229] on div "Opacity" at bounding box center [66, 233] width 123 height 17
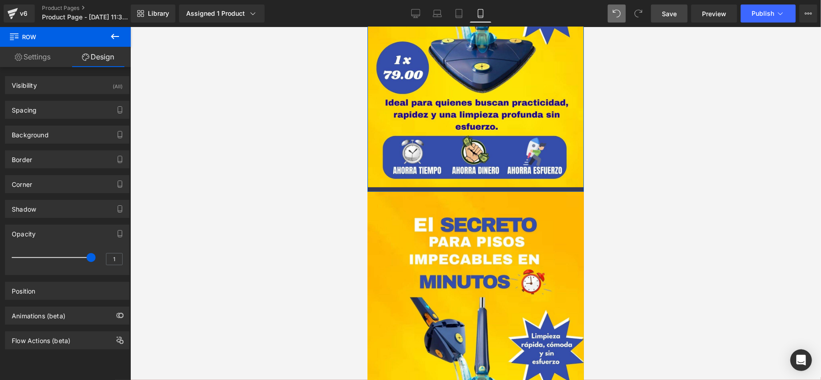
click at [60, 229] on div "Opacity" at bounding box center [66, 233] width 123 height 17
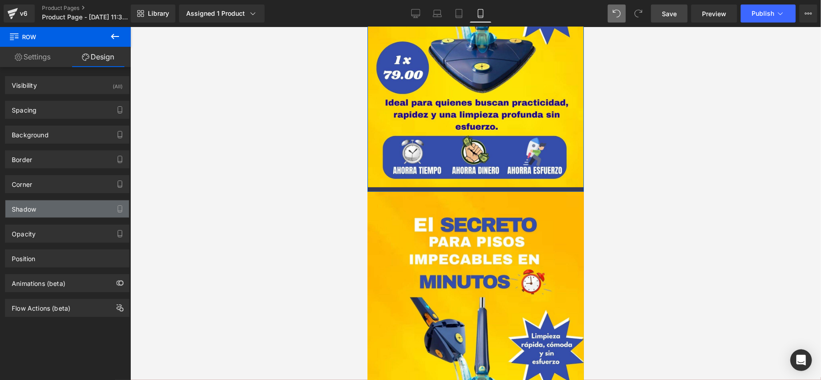
click at [54, 206] on div "Shadow" at bounding box center [66, 209] width 123 height 17
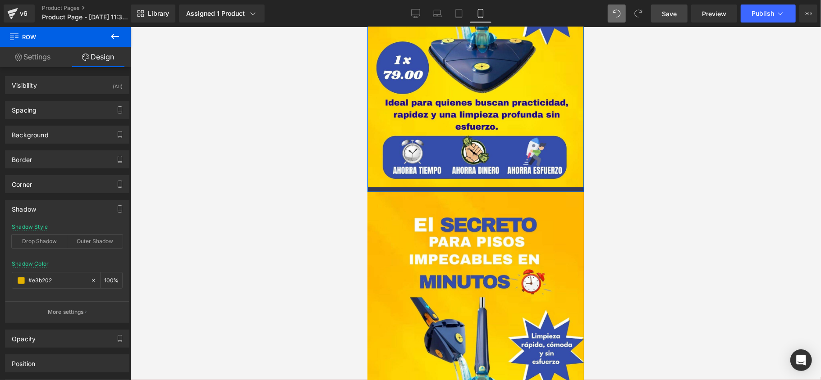
click at [54, 206] on div "Shadow" at bounding box center [66, 209] width 123 height 17
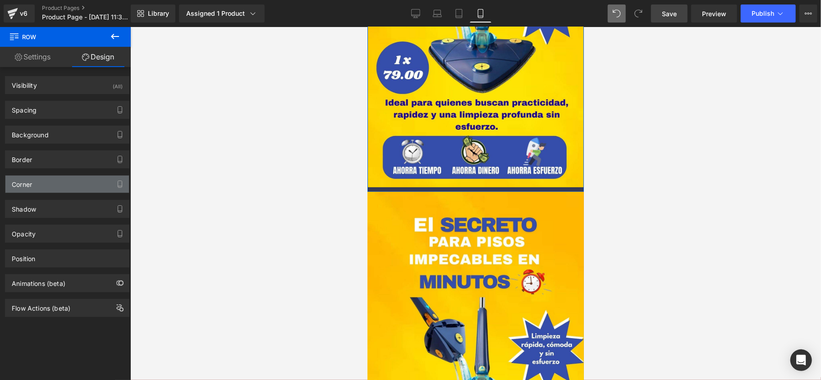
click at [55, 193] on div "Corner" at bounding box center [66, 184] width 123 height 17
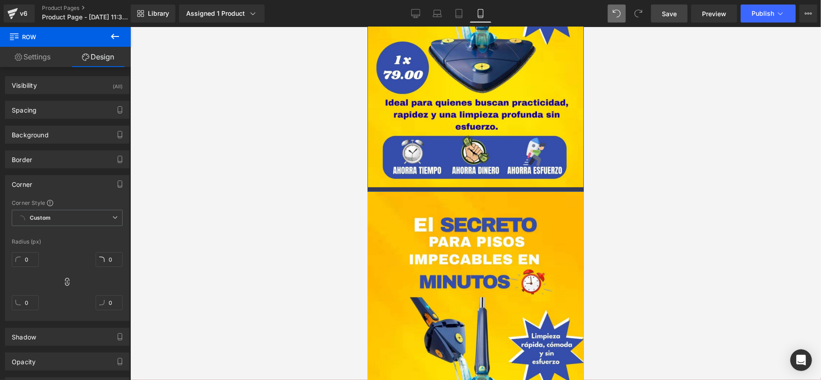
click at [56, 188] on div "Corner" at bounding box center [66, 184] width 123 height 17
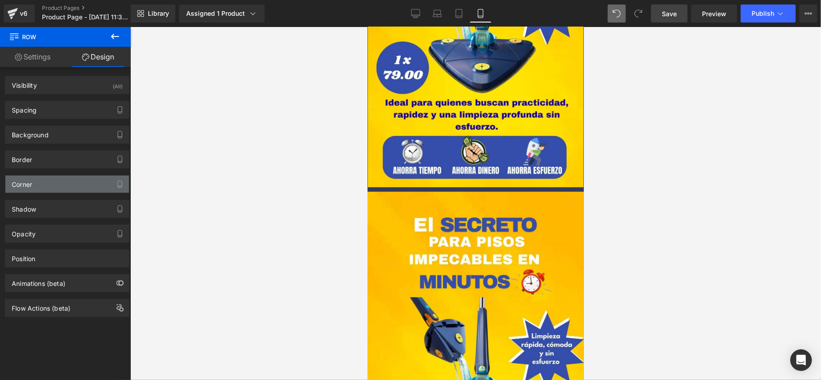
click at [56, 188] on div "Corner" at bounding box center [66, 184] width 123 height 17
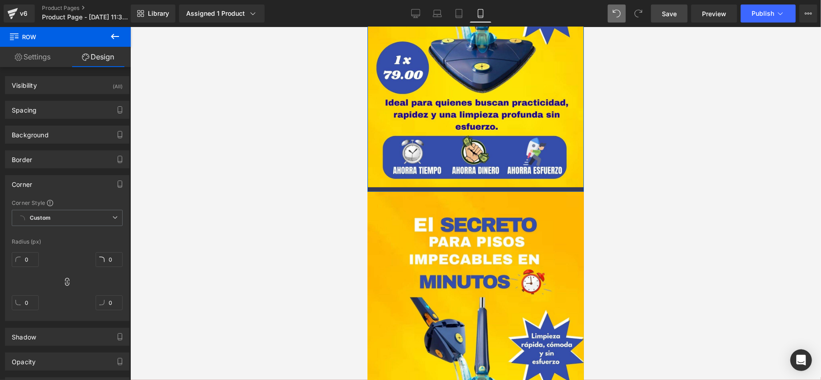
click at [56, 188] on div "Corner" at bounding box center [66, 184] width 123 height 17
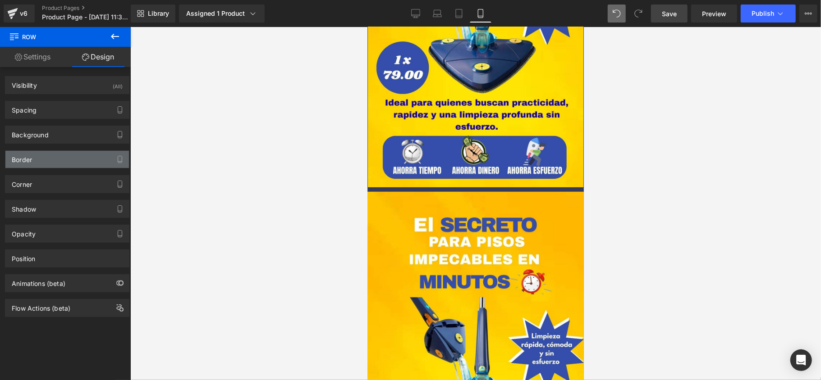
click at [53, 154] on div "Border" at bounding box center [66, 159] width 123 height 17
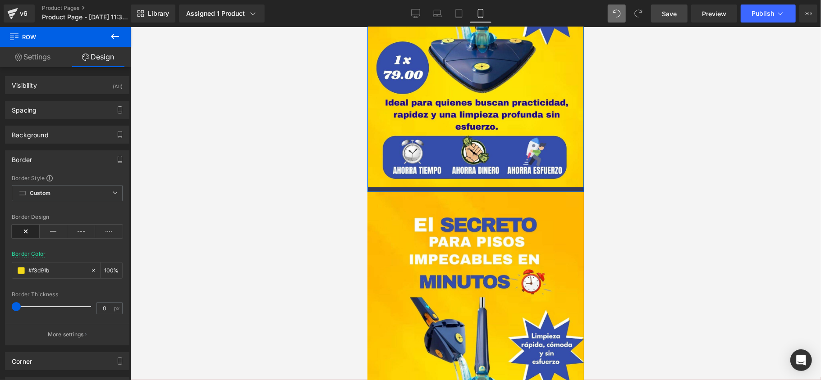
click at [53, 154] on div "Border" at bounding box center [66, 159] width 123 height 17
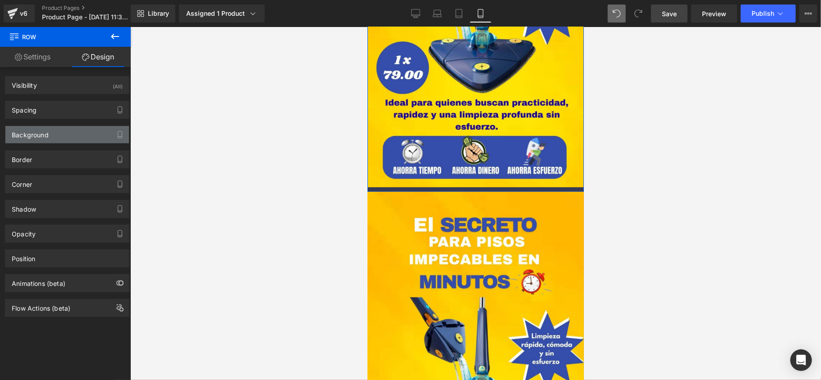
click at [54, 135] on div "Background" at bounding box center [66, 134] width 123 height 17
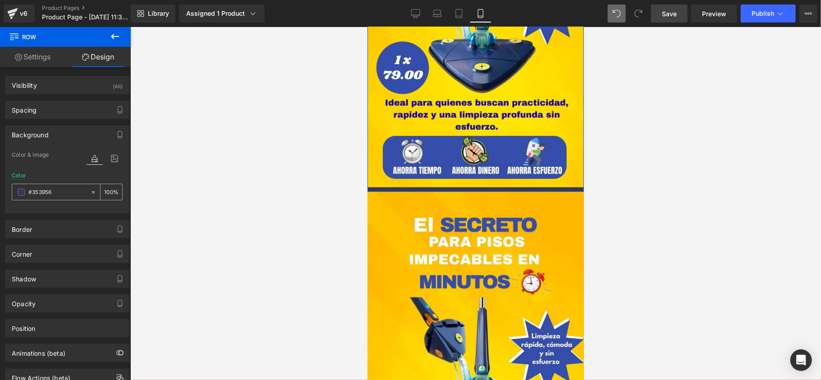
click at [22, 192] on span at bounding box center [21, 192] width 7 height 7
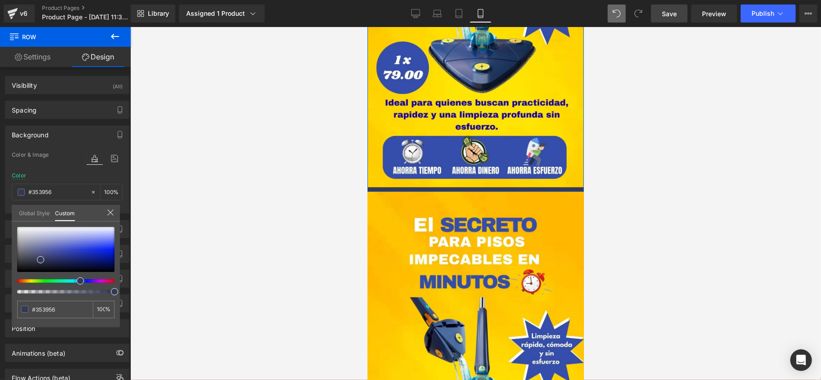
type input "#4e5534"
click at [33, 280] on div at bounding box center [62, 281] width 97 height 4
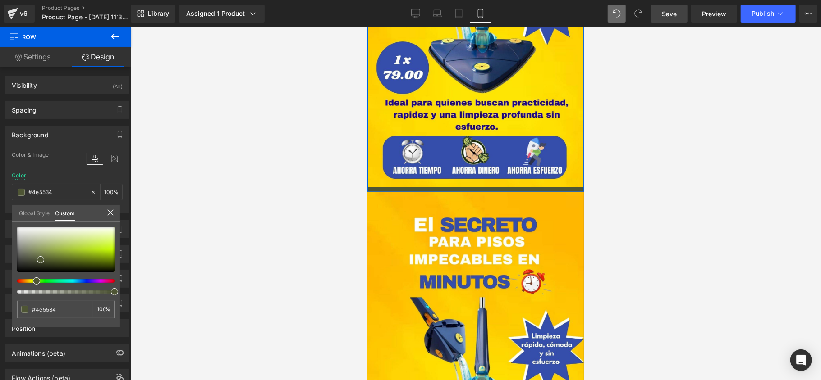
type input "#535534"
click at [31, 282] on div at bounding box center [62, 281] width 97 height 4
click at [31, 282] on span at bounding box center [34, 281] width 7 height 7
type input "#555534"
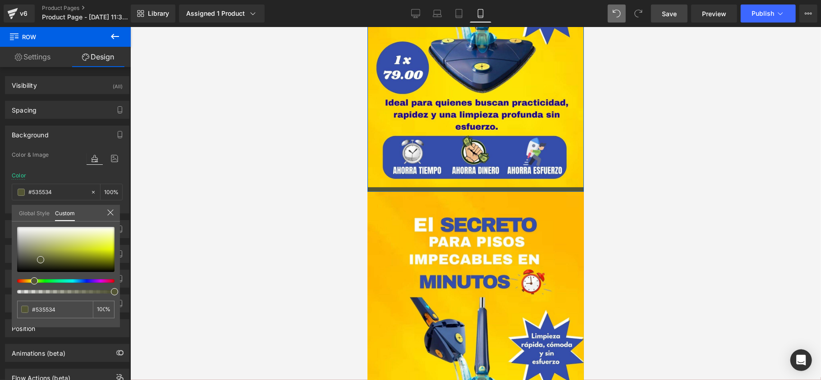
type input "#555534"
type input "#555434"
type input "#555334"
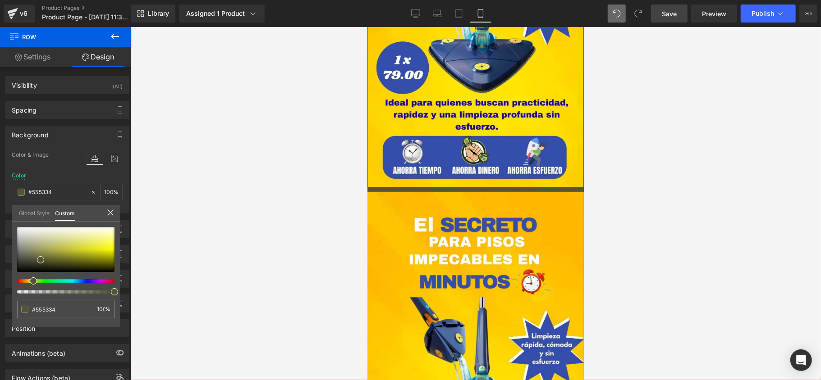
type input "#555134"
type input "#554f34"
click at [27, 282] on div at bounding box center [62, 281] width 97 height 4
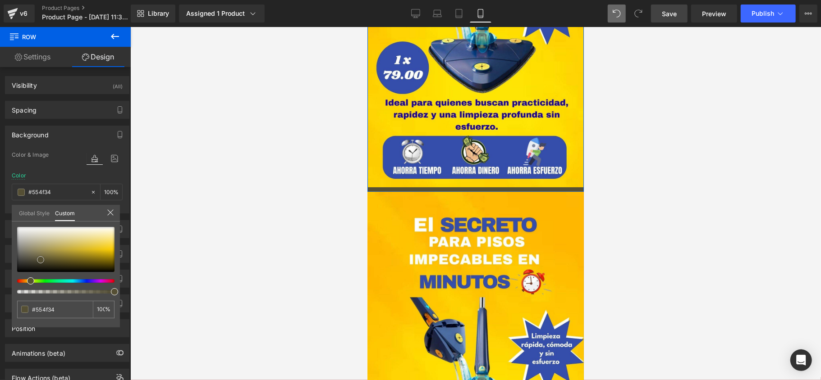
type input "#f8cb01"
click at [110, 251] on div at bounding box center [65, 249] width 97 height 45
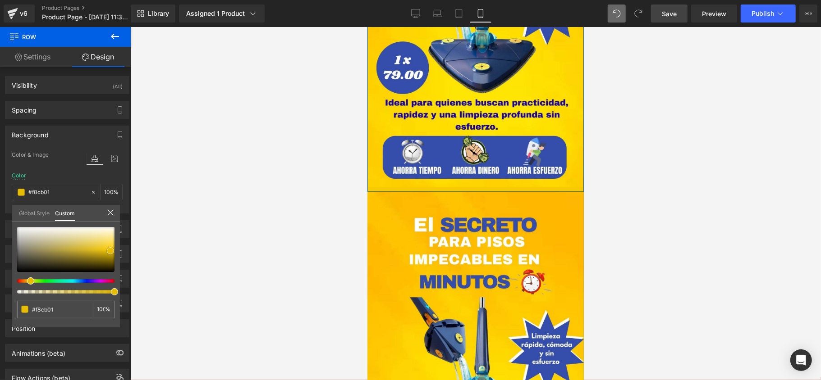
type input "#f7ca02"
type input "#eac20e"
click at [103, 250] on div at bounding box center [65, 249] width 97 height 45
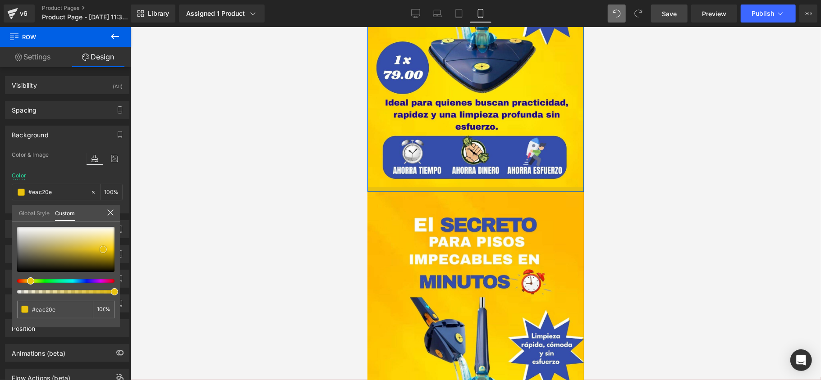
type input "#edc40c"
type input "#f5cf22"
type input "#f7d435"
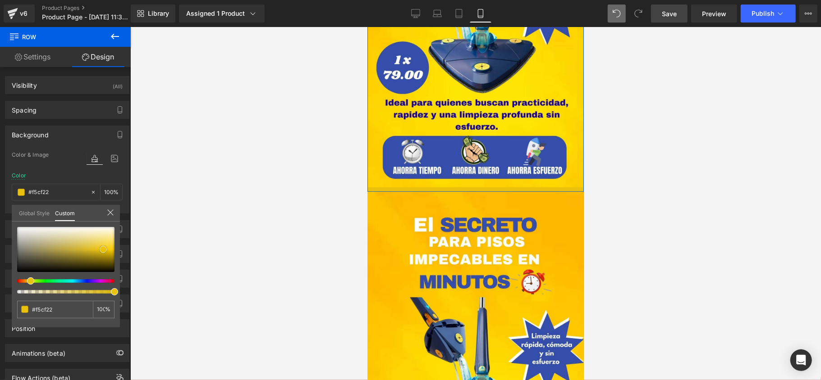
type input "#f7d435"
type input "#f7d53a"
type input "#fad73d"
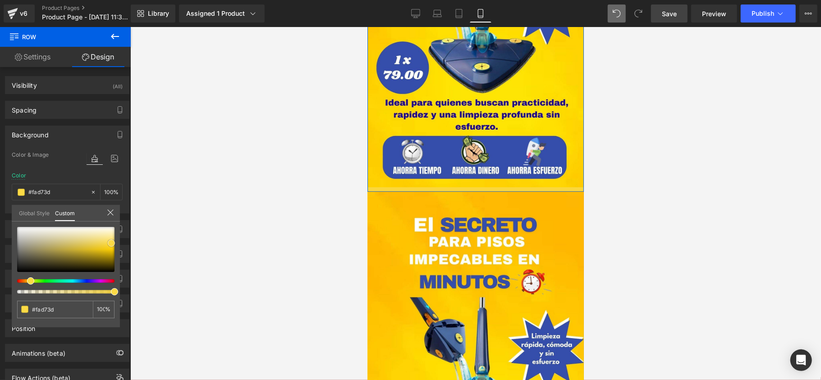
type input "#fbda46"
type input "#f4ce23"
type input "#f0c714"
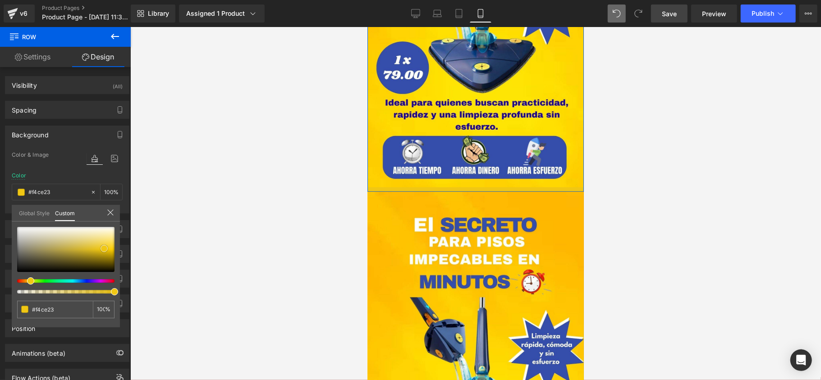
type input "#f0c714"
type input "#eac20e"
type input "#cfab0c"
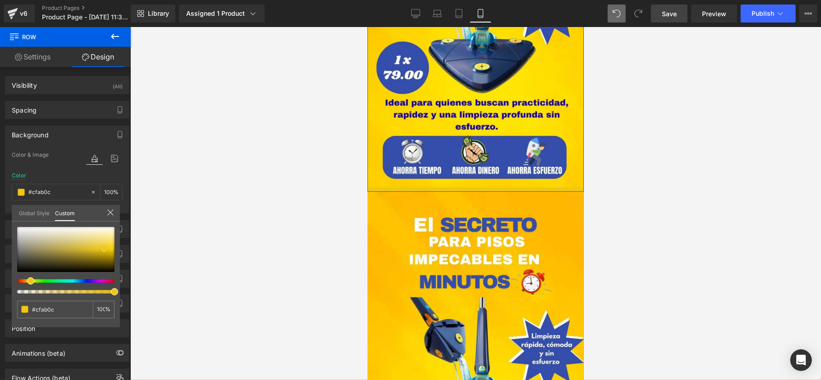
type input "#be9e0d"
type input "#b8990d"
type input "#9c810b"
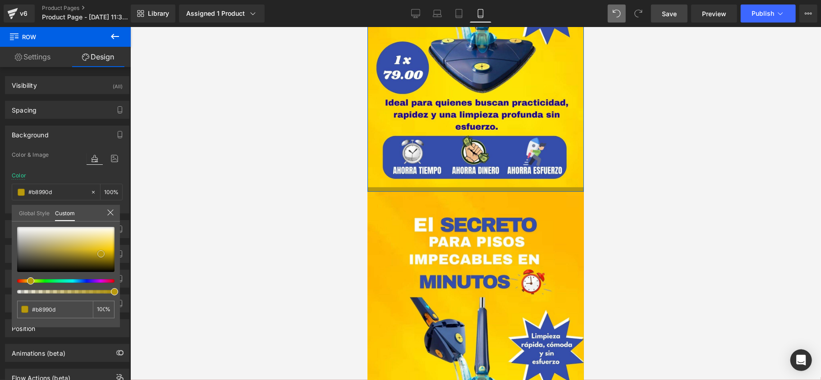
type input "#9c810b"
type input "#967d0d"
type input "#92790b"
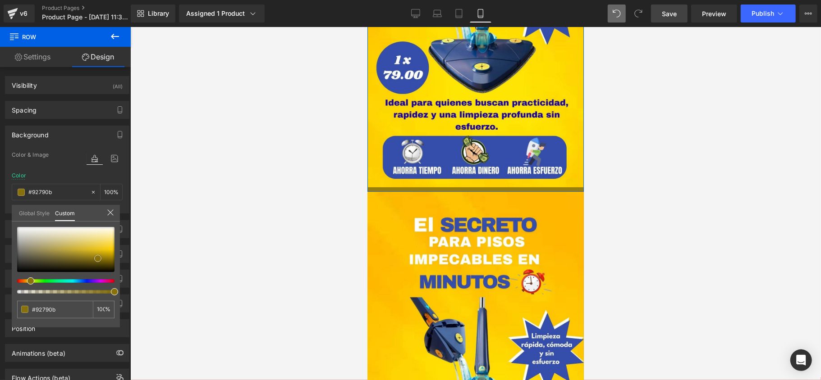
type input "#edc40c"
type input "#fcdf5e"
type input "#ffed9e"
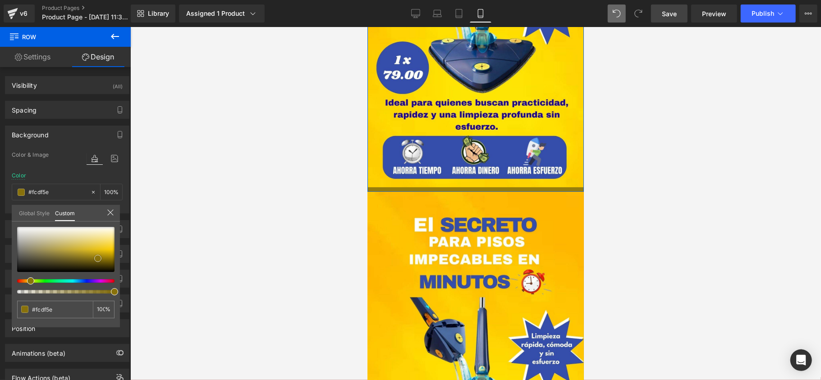
type input "#ffed9e"
type input "#feefae"
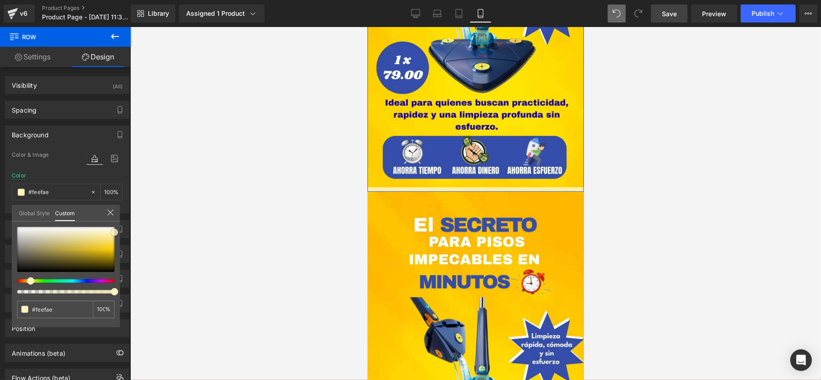
type input "#fff8db"
type input "#ffffff"
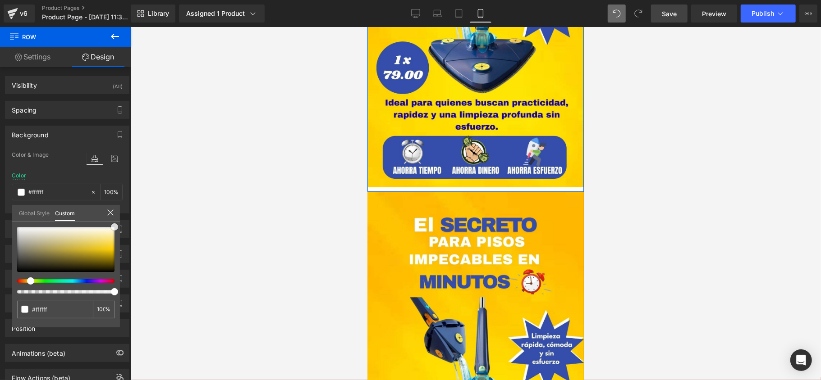
type input "#fff9ef"
type input "#feefd6"
type input "#ffd99e"
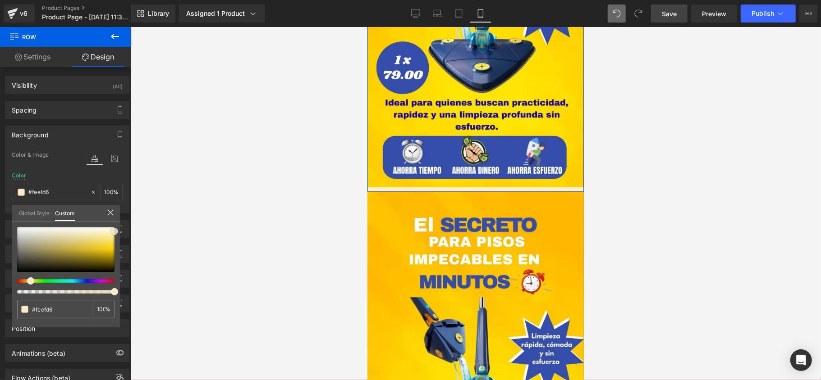
type input "#ffd99e"
type input "#ffce84"
type input "#fdcb80"
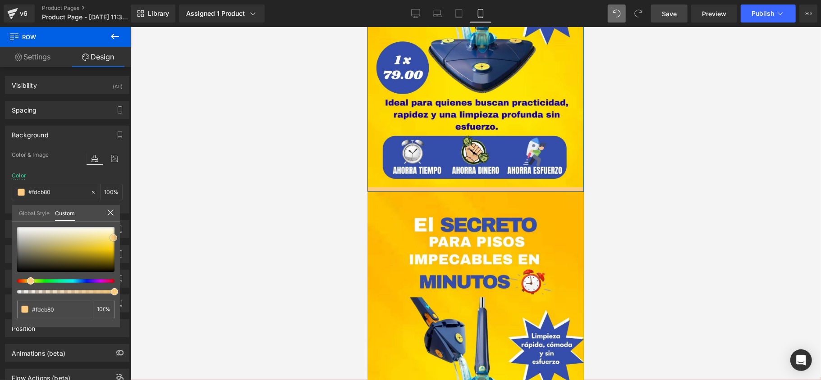
type input "#fcc777"
type input "#fcc573"
type input "#fcc36e"
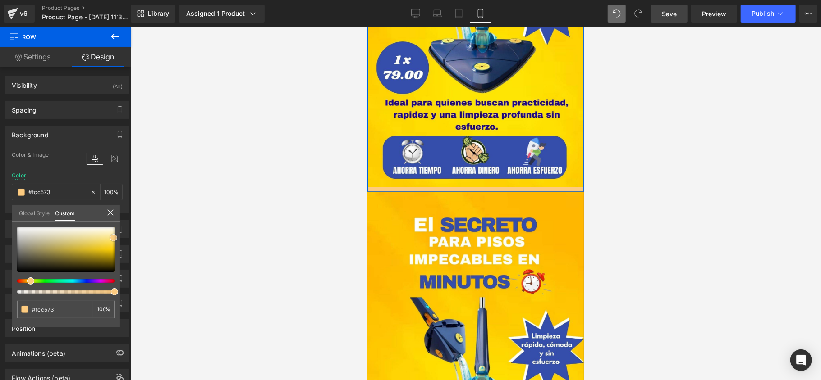
type input "#fcc36e"
type input "#fbbf64"
type input "#f9ba5b"
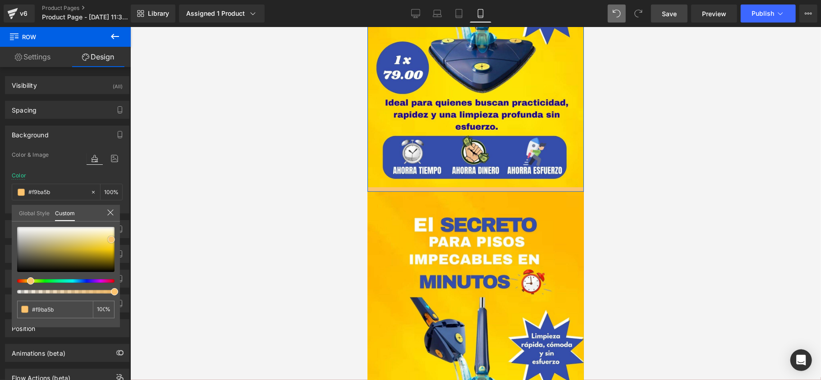
type input "#f9b44c"
type input "#fab247"
type input "#f9a629"
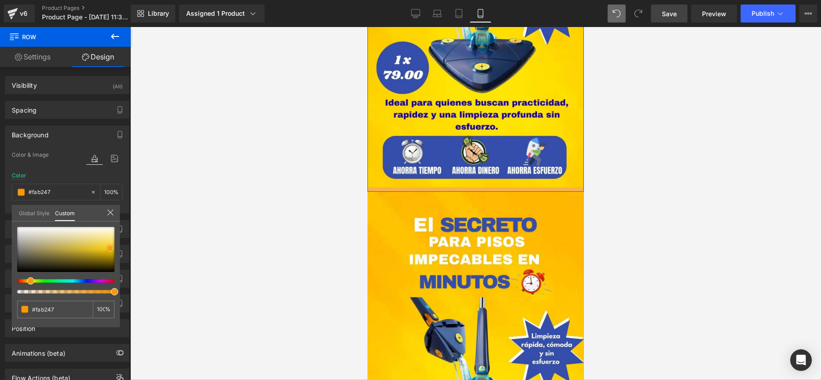
type input "#f9a629"
type input "#f7990c"
type input "#f79b11"
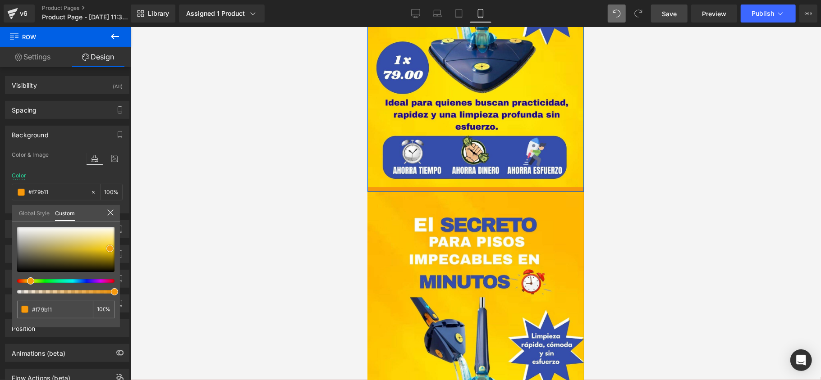
type input "#f6a121"
type input "#f8ac39"
type input "#f8b44d"
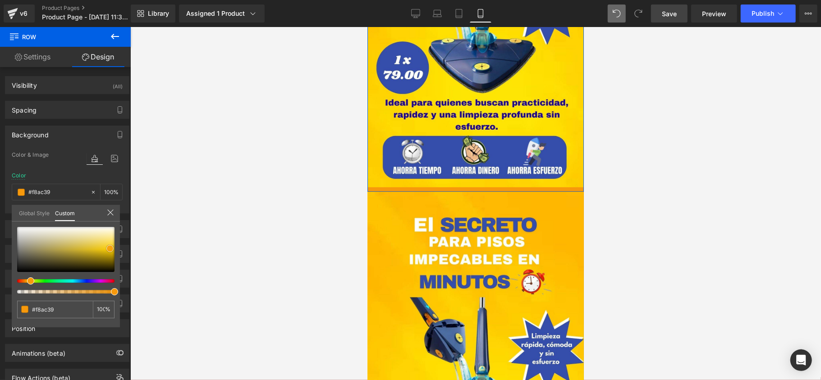
type input "#f8b44d"
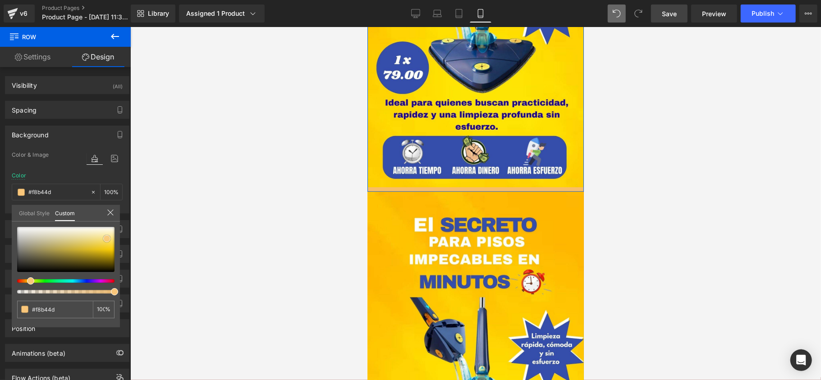
type input "#f8be67"
type input "#f9c67a"
type input "#f9ca85"
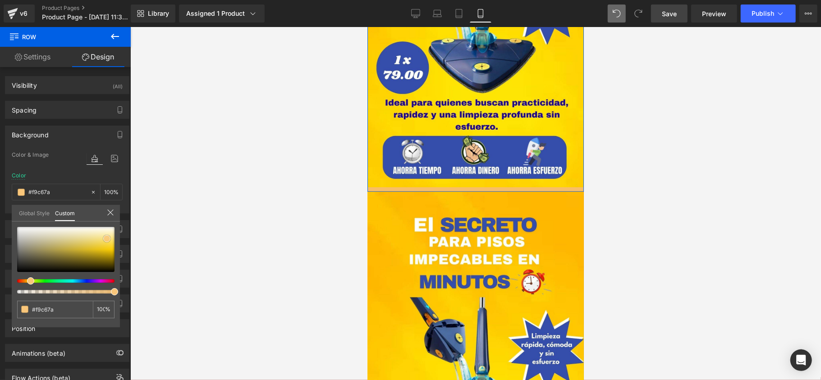
type input "#f9ca85"
type input "#f9cc8a"
type input "#facd89"
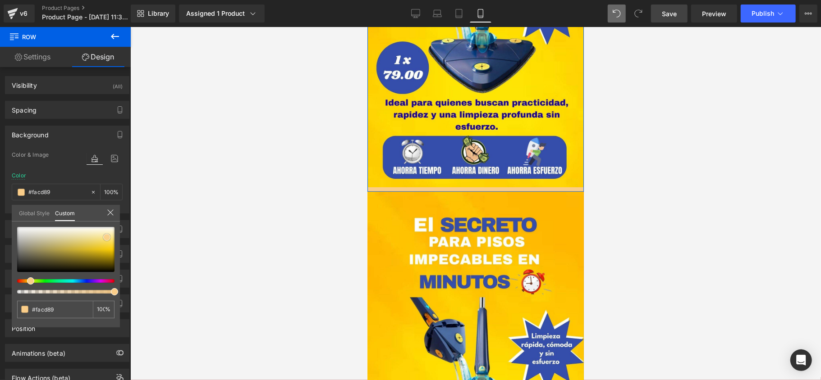
type input "#f9c67a"
type input "#f9c270"
type input "#f9bc61"
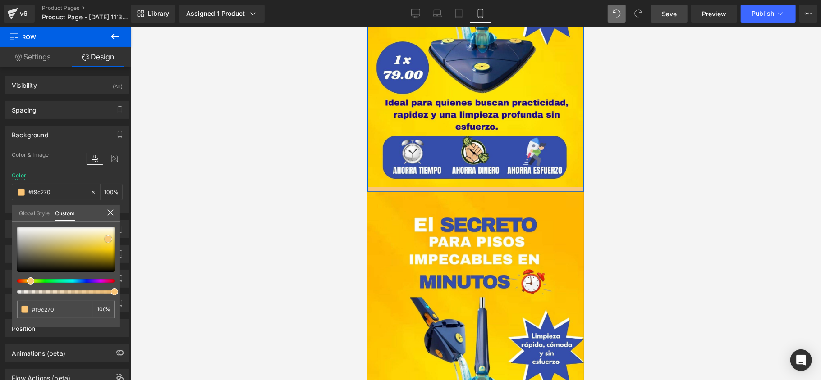
type input "#f9bc61"
type input "#f8b652"
type input "#f8b248"
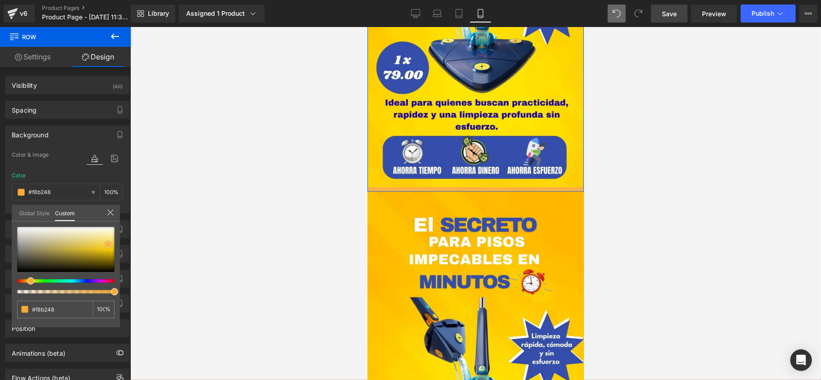
type input "#f7a935"
type input "#f69d17"
type input "#f6a121"
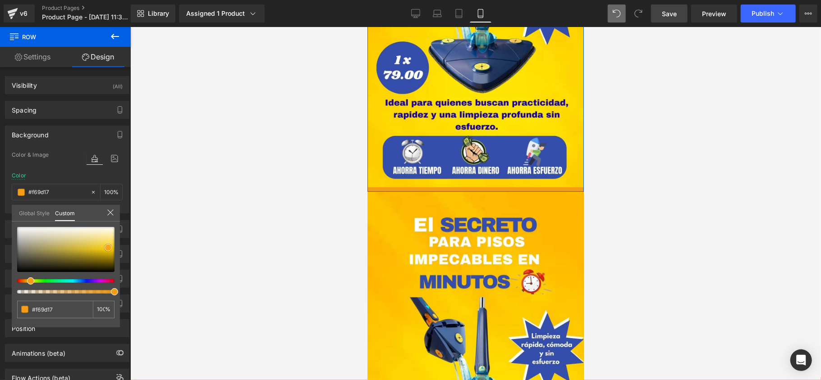
type input "#f6a121"
type input "#f8a325"
type input "#f8a52a"
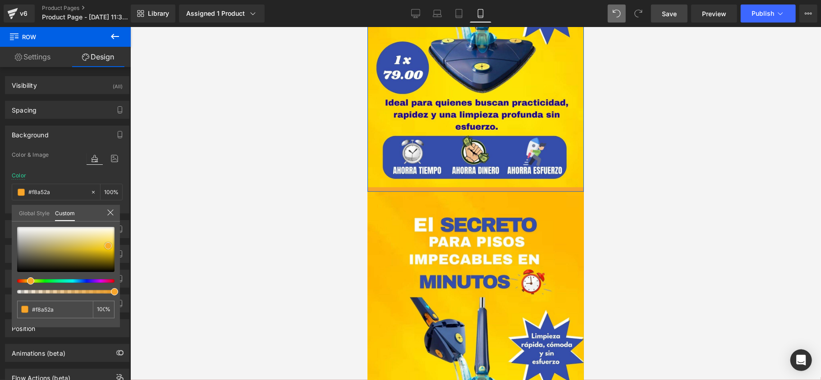
type input "#f8aa34"
type input "#f8b248"
type input "#f9b44c"
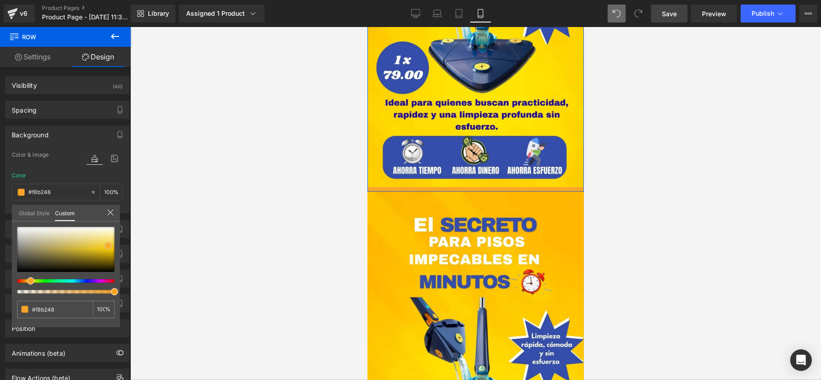
type input "#f9b44c"
type input "#f9b651"
type input "#fbc36e"
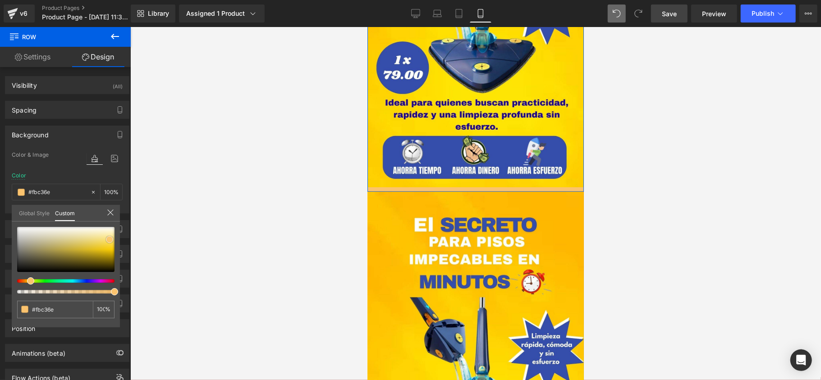
type input "#fbbe64"
type input "#fabc5f"
type input "#f9b651"
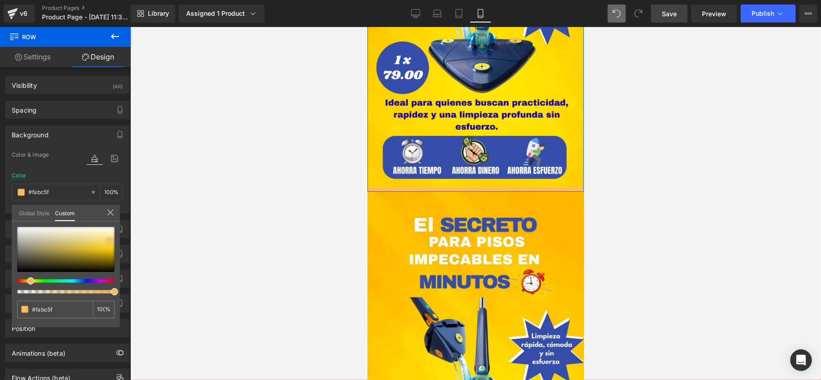
type input "#f9b651"
type input "#f9b247"
type input "#f8aa34"
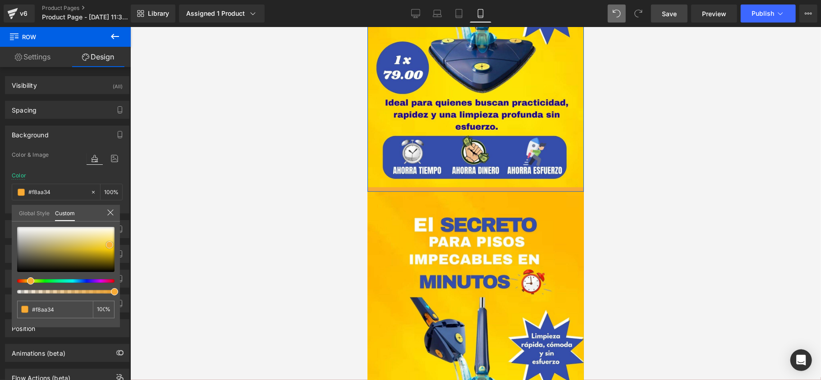
type input "#f8ac39"
type input "#f9ae3e"
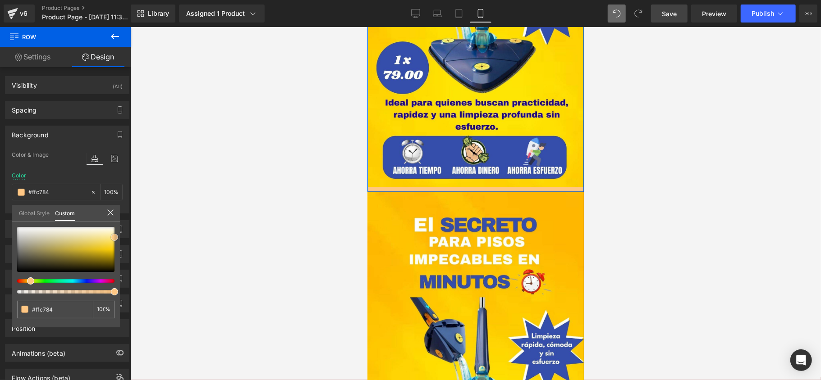
drag, startPoint x: 105, startPoint y: 247, endPoint x: 118, endPoint y: 235, distance: 17.5
click at [118, 235] on div "#ffc784 100 %" at bounding box center [66, 277] width 108 height 101
drag, startPoint x: 33, startPoint y: 282, endPoint x: 29, endPoint y: 268, distance: 14.4
click at [29, 268] on div at bounding box center [65, 260] width 97 height 67
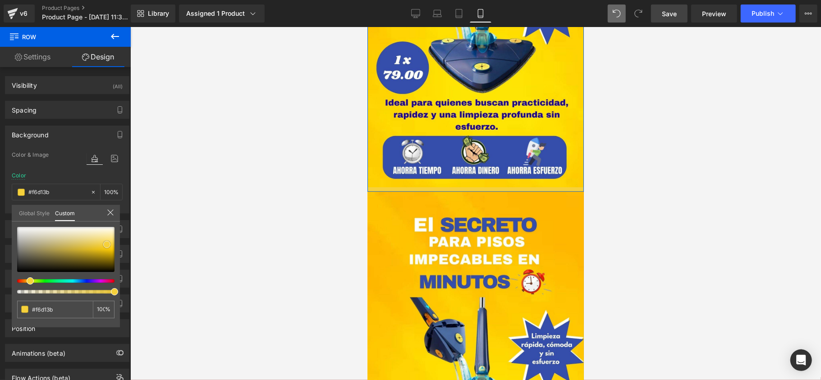
drag, startPoint x: 113, startPoint y: 239, endPoint x: 105, endPoint y: 246, distance: 10.5
click at [105, 246] on span at bounding box center [106, 244] width 7 height 7
click at [217, 244] on div at bounding box center [475, 203] width 690 height 353
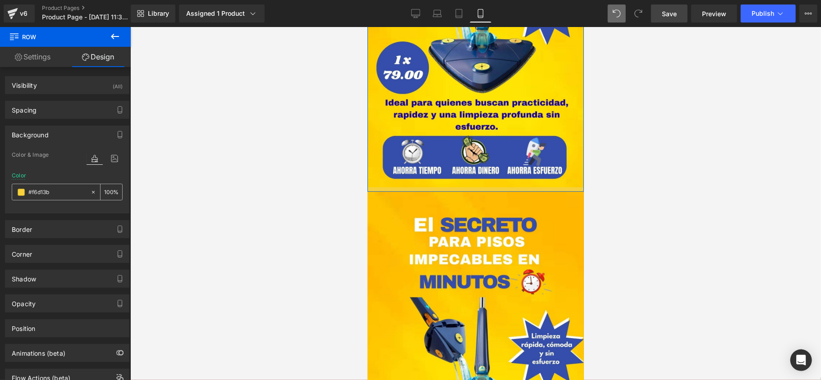
click at [50, 197] on input "#f6d13b" at bounding box center [57, 192] width 58 height 10
click at [19, 192] on span at bounding box center [21, 192] width 7 height 7
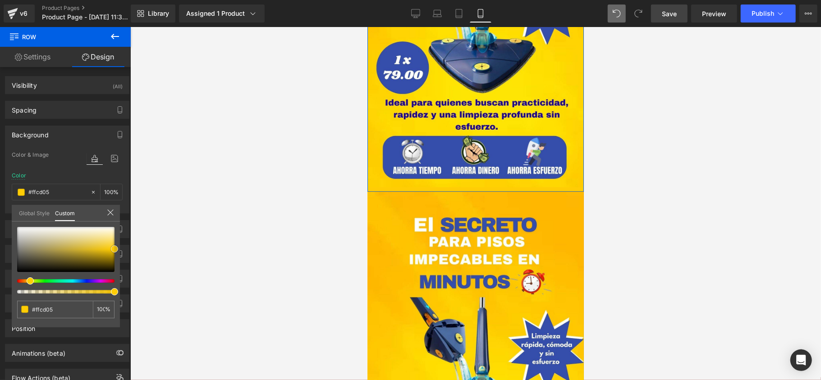
drag, startPoint x: 103, startPoint y: 243, endPoint x: 124, endPoint y: 247, distance: 22.0
click at [124, 214] on div "Background Color & Image color rgba(255, 205, 5, 1) Color #ffcd05 100 % Image R…" at bounding box center [67, 166] width 135 height 95
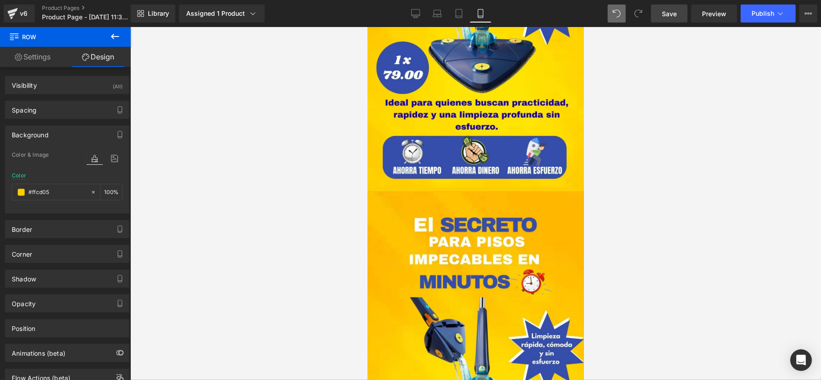
click at [188, 237] on div at bounding box center [475, 203] width 690 height 353
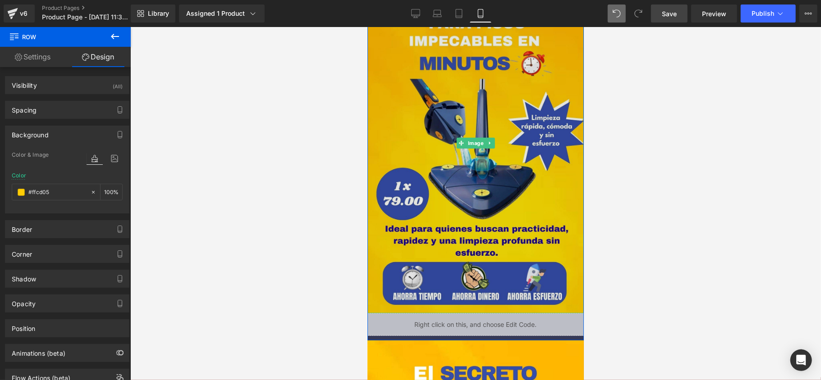
scroll to position [421, 0]
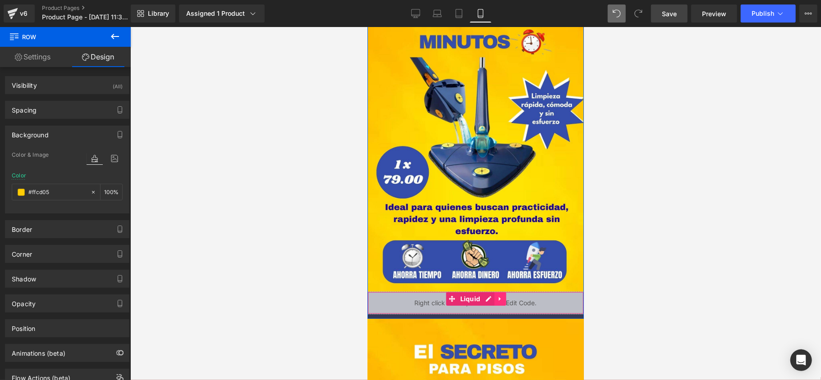
click at [500, 305] on link at bounding box center [500, 299] width 12 height 14
click at [490, 301] on icon at bounding box center [493, 299] width 6 height 6
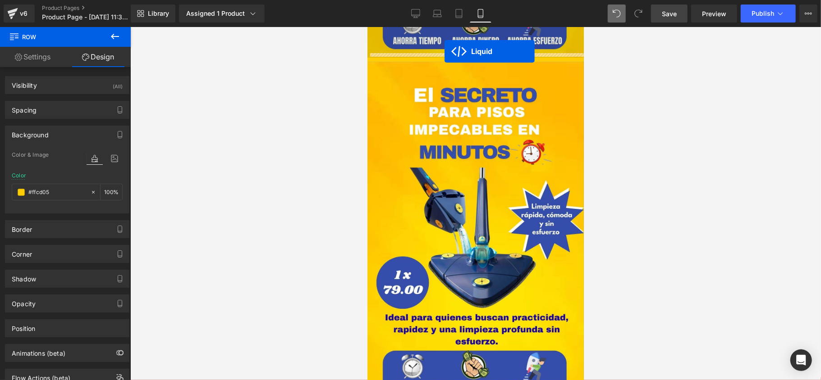
scroll to position [289, 0]
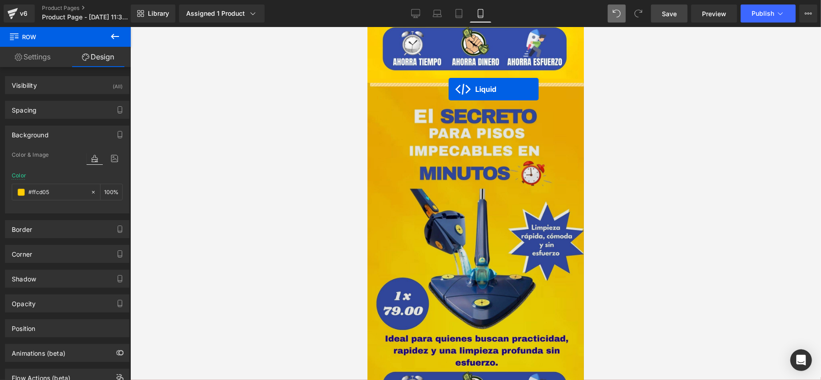
drag, startPoint x: 471, startPoint y: 323, endPoint x: 448, endPoint y: 89, distance: 235.0
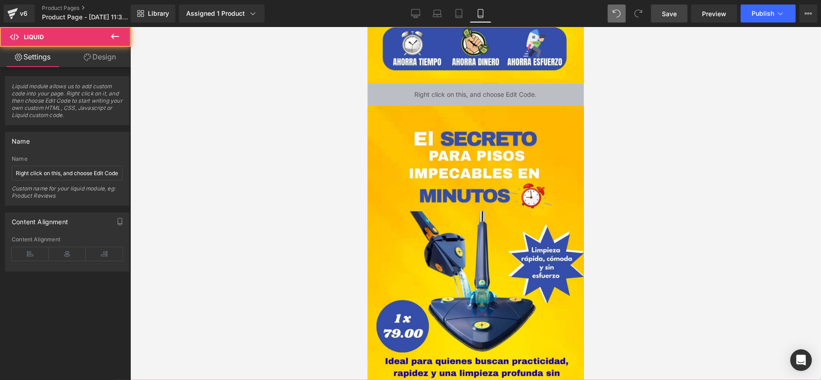
click at [645, 162] on div at bounding box center [475, 203] width 690 height 353
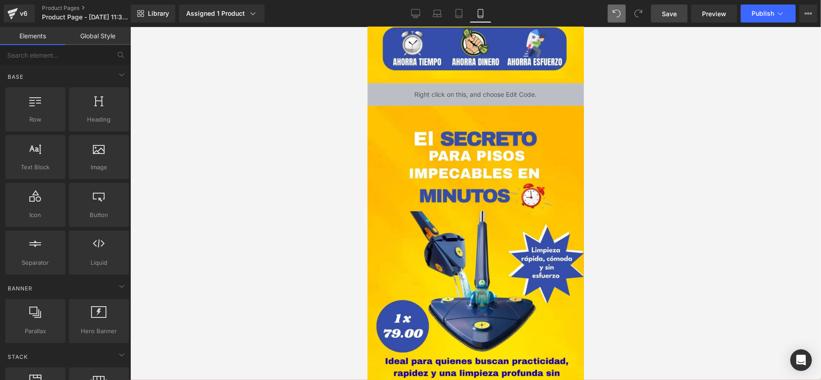
click at [669, 16] on span "Save" at bounding box center [669, 13] width 15 height 9
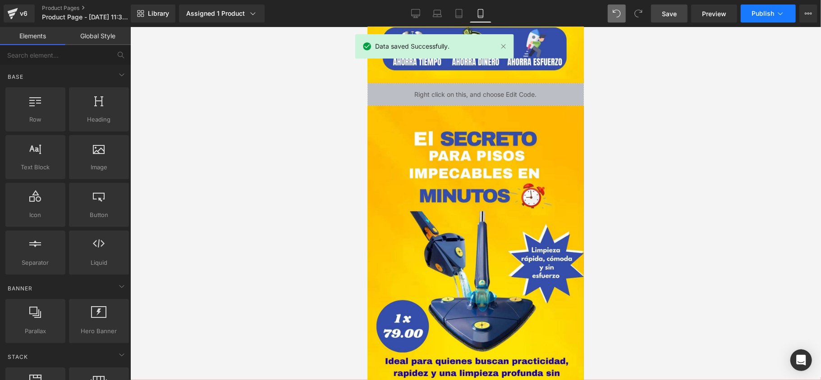
click at [747, 14] on button "Publish" at bounding box center [767, 14] width 55 height 18
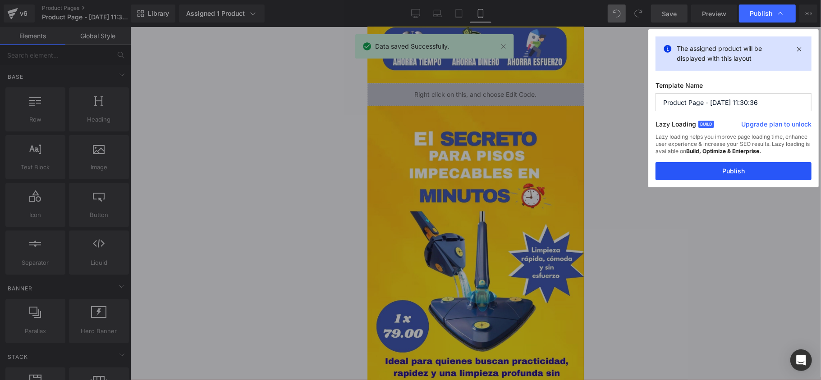
click at [705, 178] on button "Publish" at bounding box center [733, 171] width 156 height 18
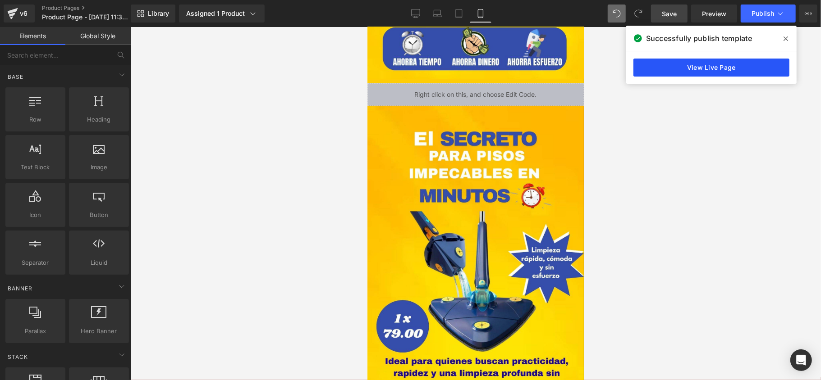
click at [745, 71] on link "View Live Page" at bounding box center [711, 68] width 156 height 18
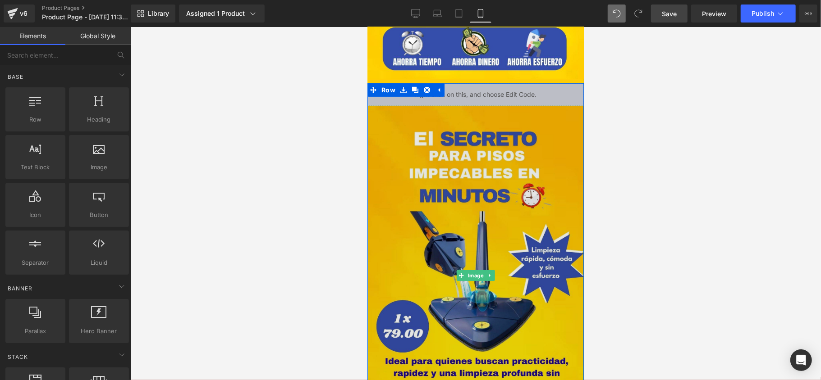
scroll to position [169, 0]
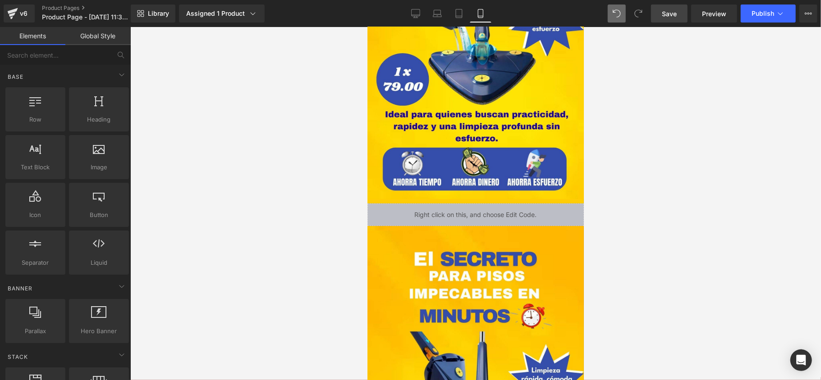
click at [595, 220] on div at bounding box center [475, 203] width 690 height 353
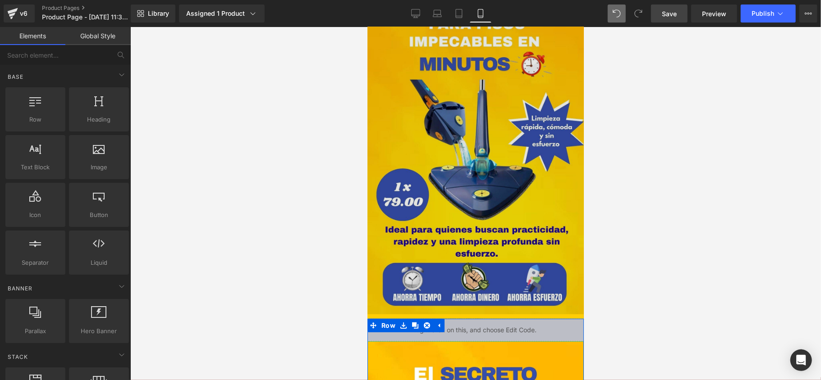
scroll to position [49, 0]
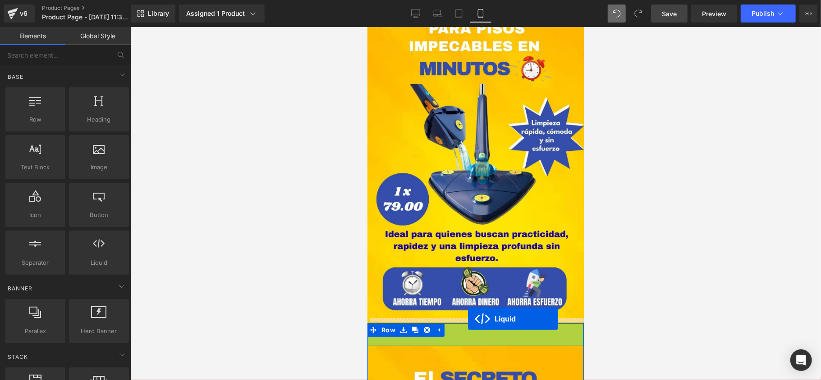
drag, startPoint x: 471, startPoint y: 332, endPoint x: 467, endPoint y: 319, distance: 14.0
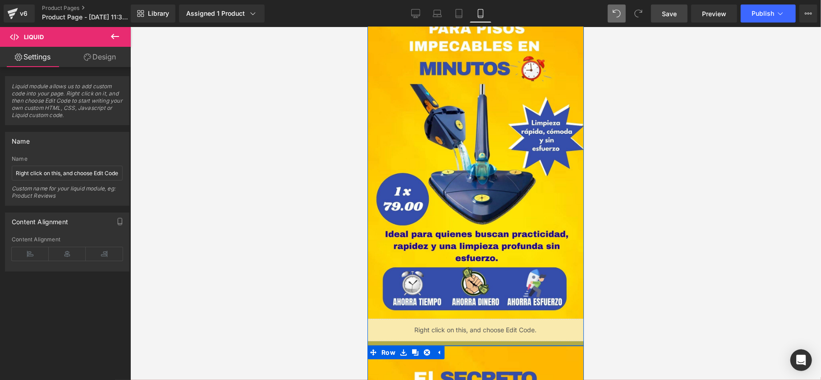
click at [473, 342] on div at bounding box center [475, 343] width 216 height 5
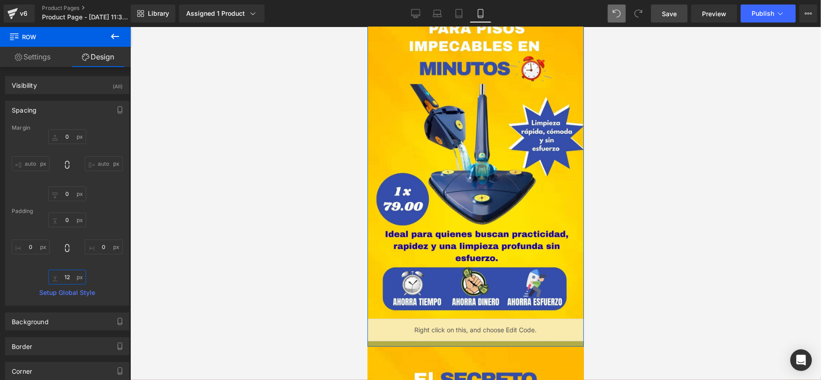
click at [73, 282] on input "12" at bounding box center [67, 277] width 38 height 15
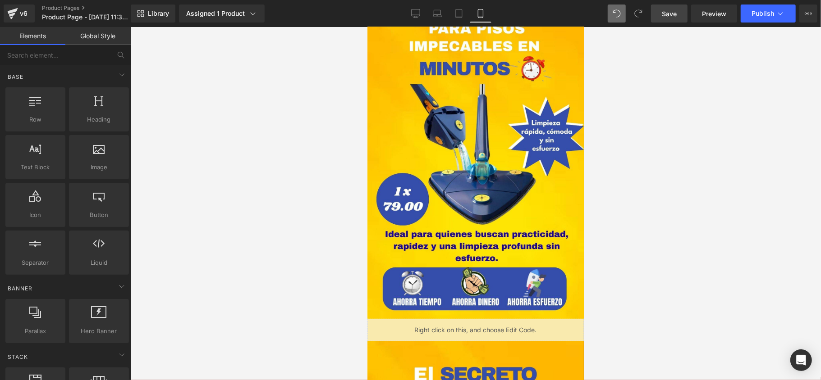
click at [173, 276] on div at bounding box center [475, 203] width 690 height 353
click at [767, 17] on span "Publish" at bounding box center [762, 13] width 23 height 7
click at [658, 6] on link "Save" at bounding box center [669, 14] width 37 height 18
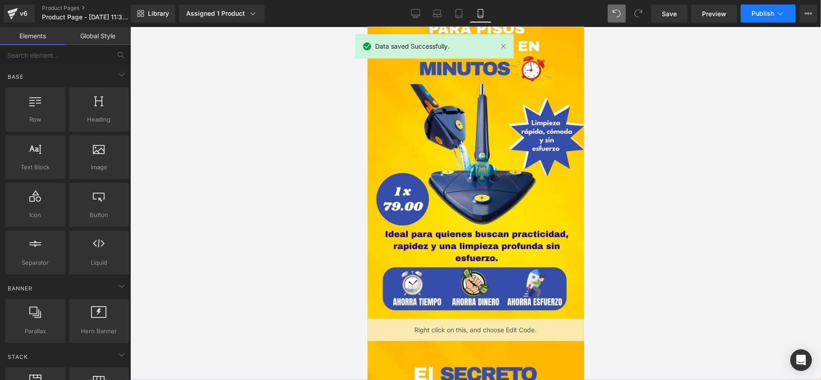
click at [756, 16] on span "Publish" at bounding box center [762, 13] width 23 height 7
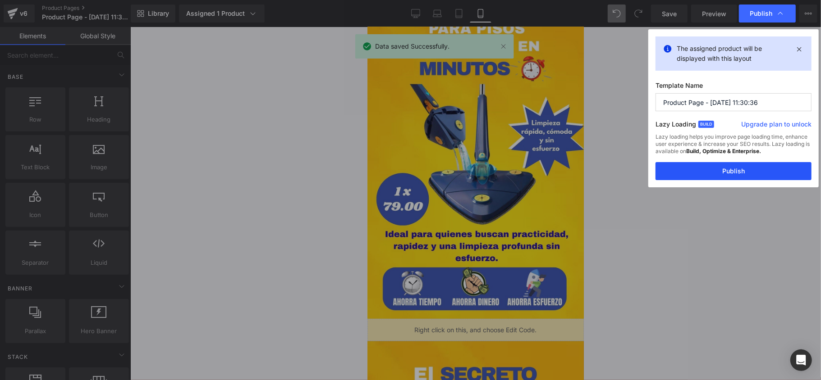
click at [733, 163] on button "Publish" at bounding box center [733, 171] width 156 height 18
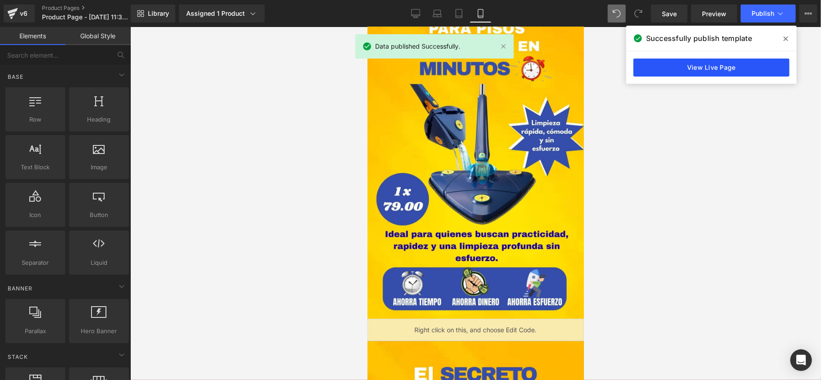
click at [727, 62] on link "View Live Page" at bounding box center [711, 68] width 156 height 18
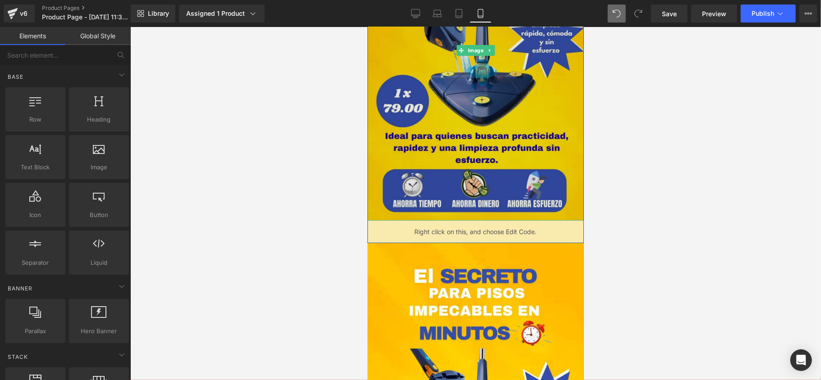
scroll to position [169, 0]
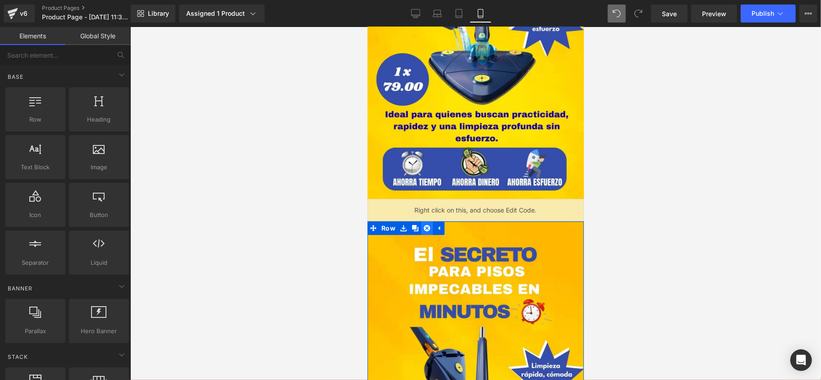
click at [423, 227] on icon at bounding box center [426, 227] width 6 height 7
click at [423, 227] on icon at bounding box center [426, 228] width 6 height 6
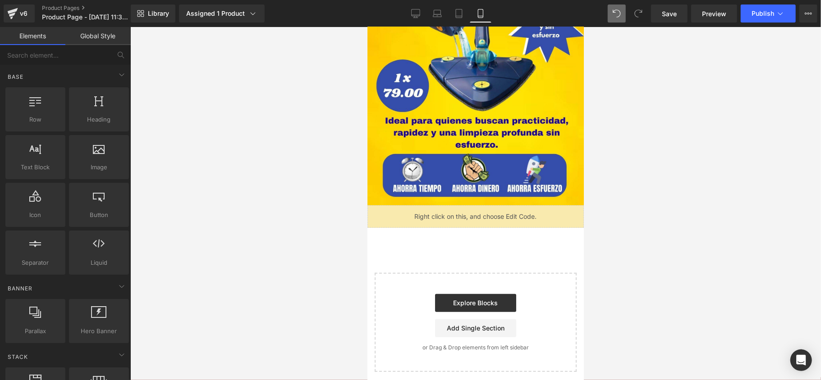
scroll to position [0, 0]
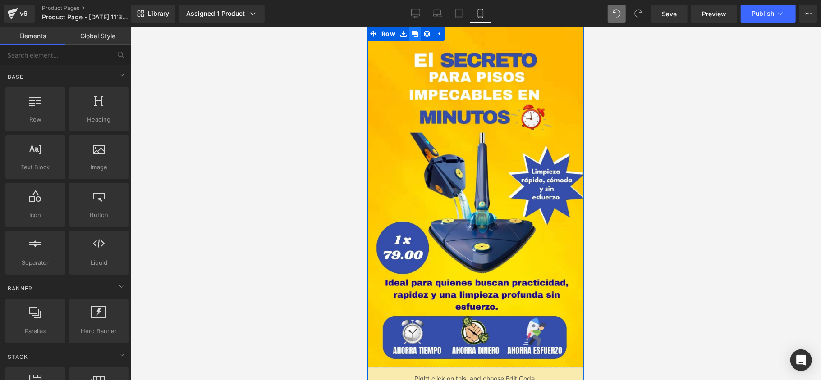
click at [415, 32] on link at bounding box center [415, 34] width 12 height 14
click at [411, 35] on icon at bounding box center [414, 33] width 6 height 7
click at [411, 31] on icon at bounding box center [414, 33] width 6 height 6
click at [409, 38] on link at bounding box center [415, 34] width 12 height 14
click at [413, 36] on icon at bounding box center [414, 33] width 6 height 6
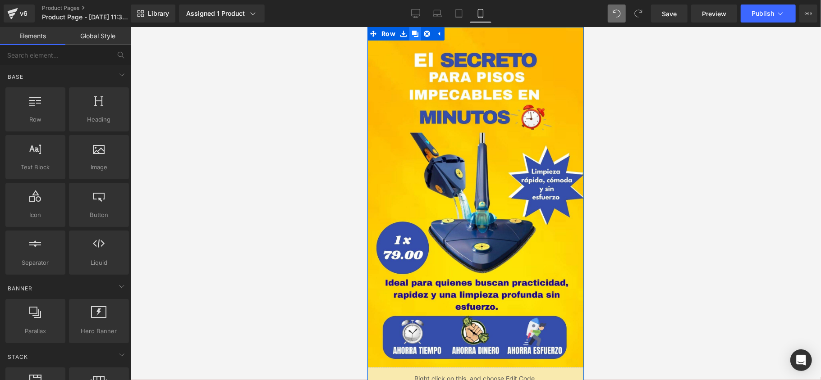
click at [413, 38] on link at bounding box center [415, 34] width 12 height 14
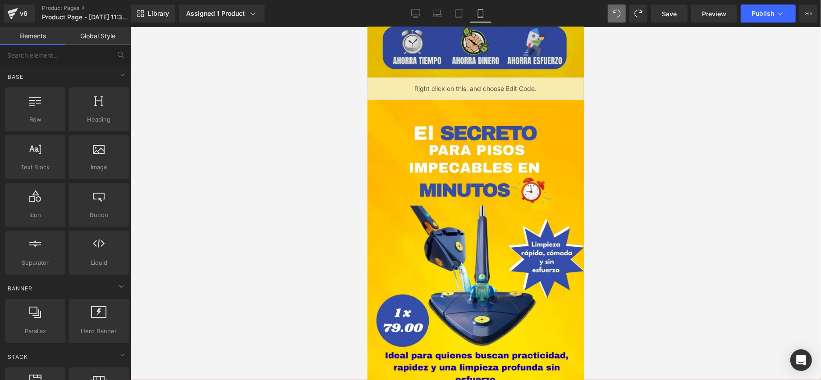
scroll to position [1803, 0]
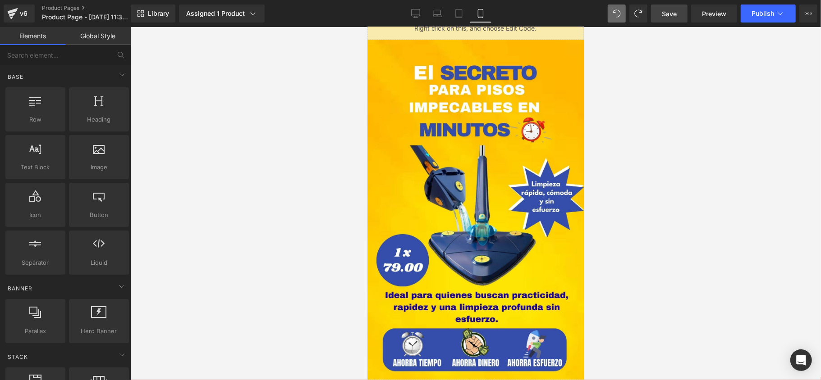
click at [659, 15] on link "Save" at bounding box center [669, 14] width 37 height 18
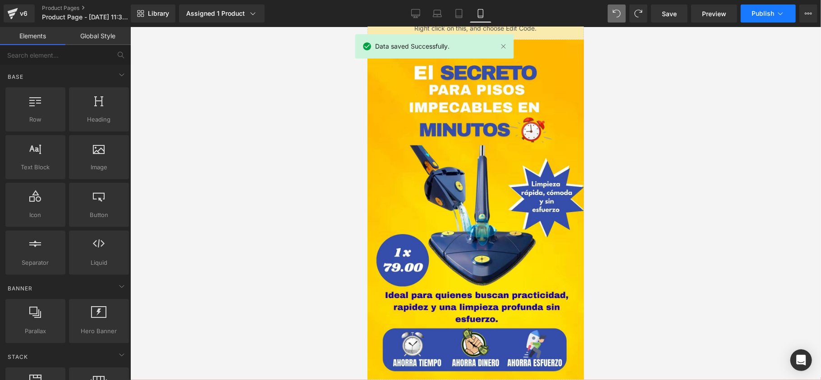
click at [756, 14] on span "Publish" at bounding box center [762, 13] width 23 height 7
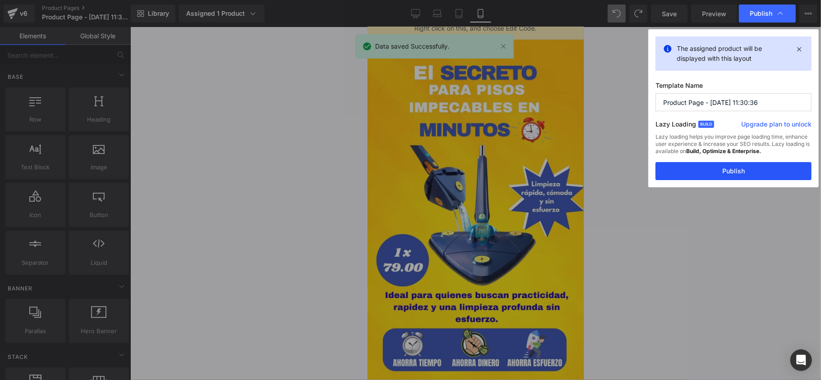
click at [733, 167] on button "Publish" at bounding box center [733, 171] width 156 height 18
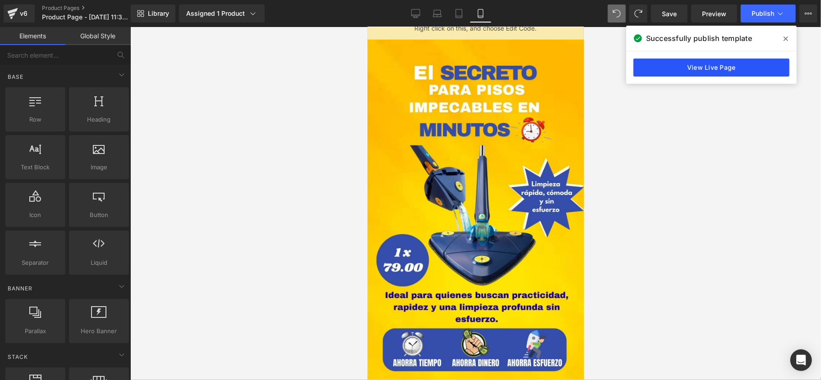
click at [711, 66] on link "View Live Page" at bounding box center [711, 68] width 156 height 18
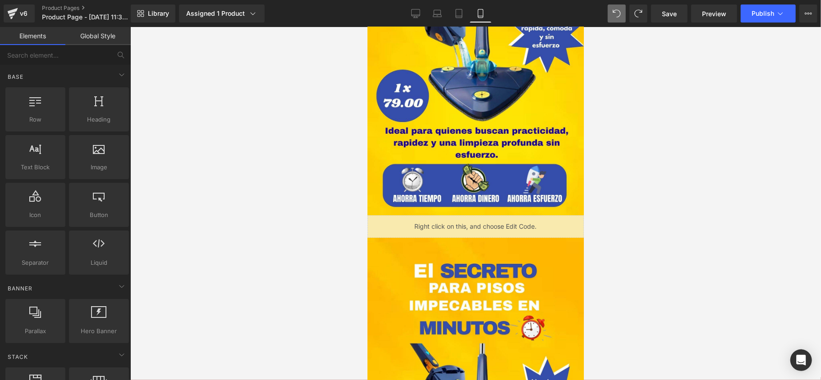
scroll to position [1509, 0]
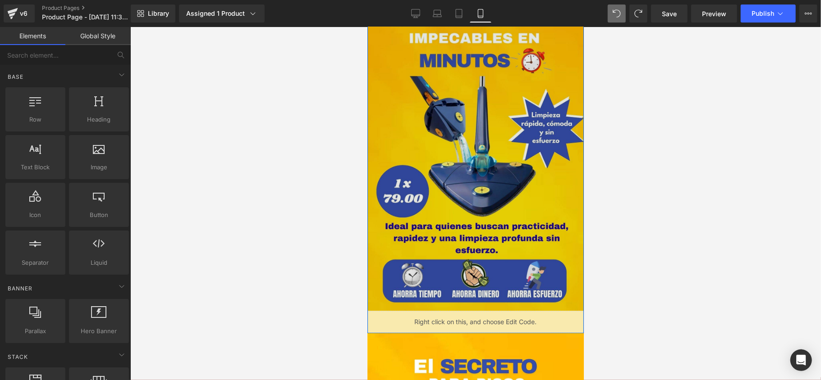
click at [520, 306] on img at bounding box center [475, 140] width 216 height 341
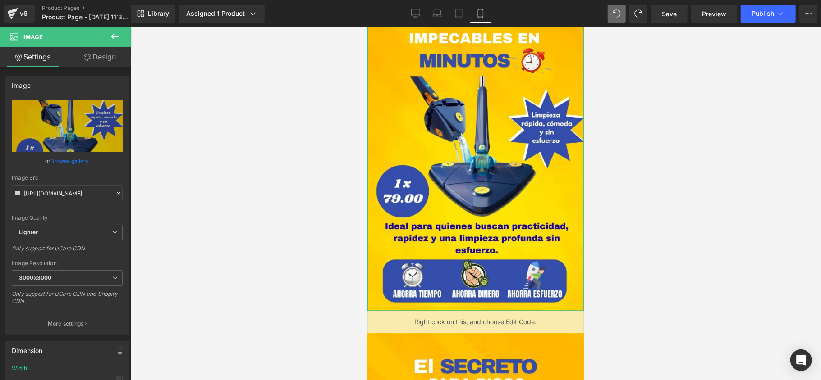
click at [97, 53] on link "Design" at bounding box center [99, 57] width 65 height 20
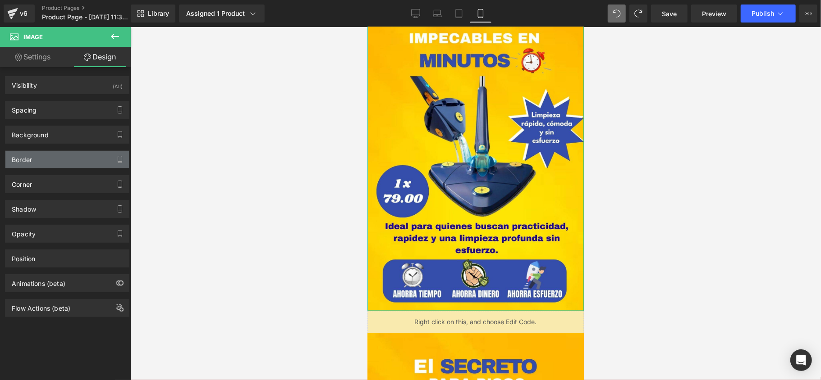
click at [55, 162] on div "Border" at bounding box center [66, 159] width 123 height 17
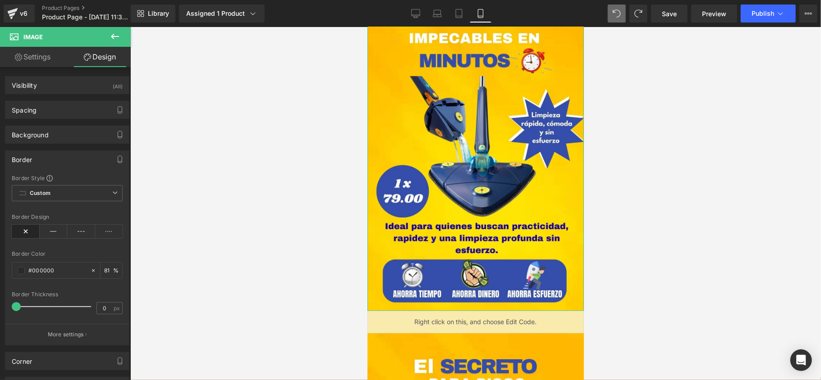
click at [64, 164] on div "Border" at bounding box center [66, 159] width 123 height 17
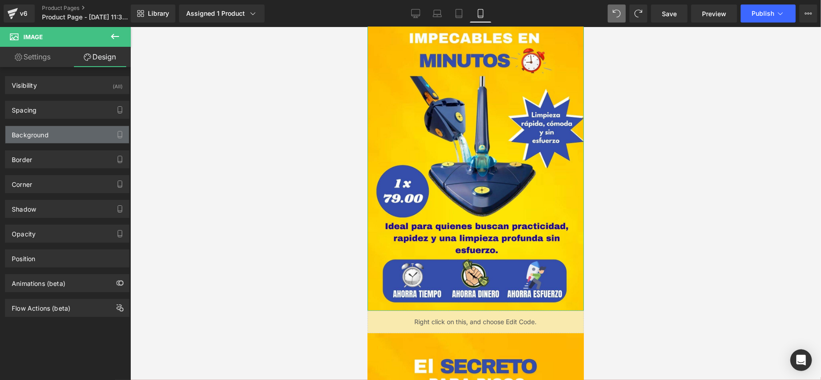
click at [59, 137] on div "Background" at bounding box center [66, 134] width 123 height 17
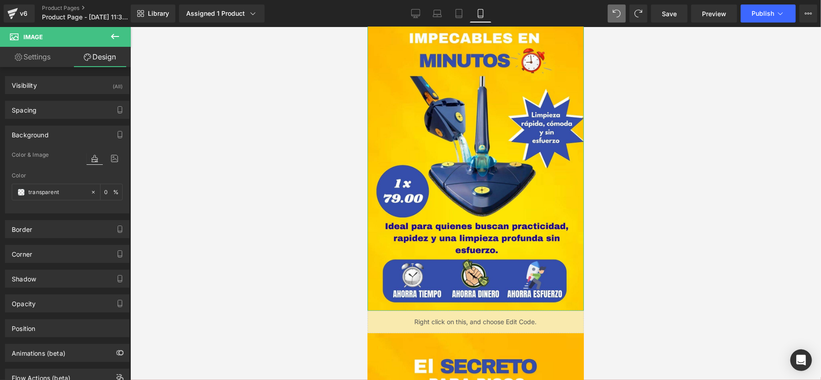
click at [59, 137] on div "Background" at bounding box center [66, 134] width 123 height 17
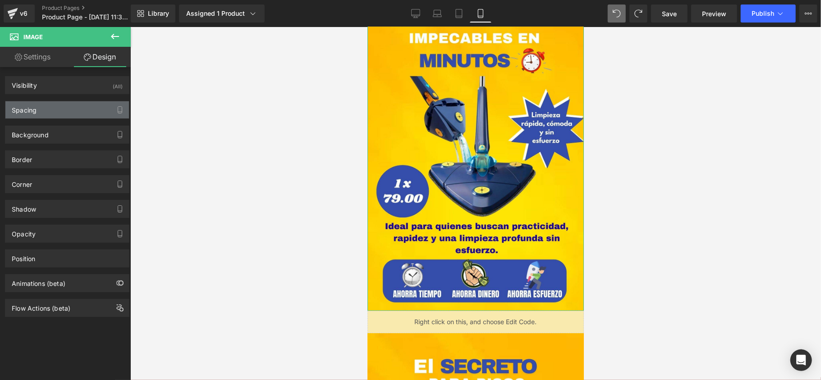
click at [56, 110] on div "Spacing" at bounding box center [66, 109] width 123 height 17
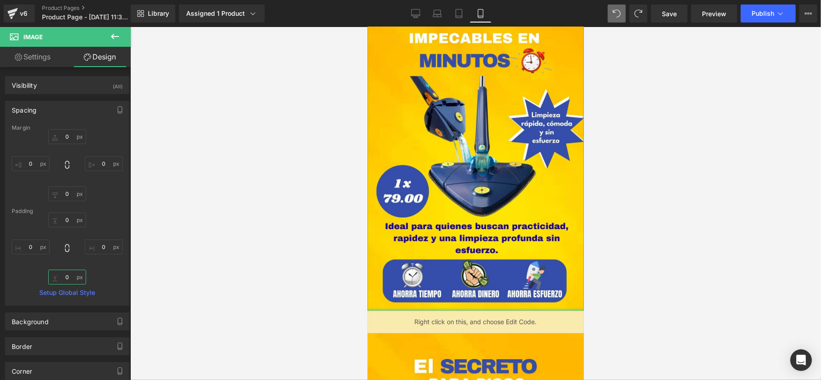
click at [70, 275] on input "0" at bounding box center [67, 277] width 38 height 15
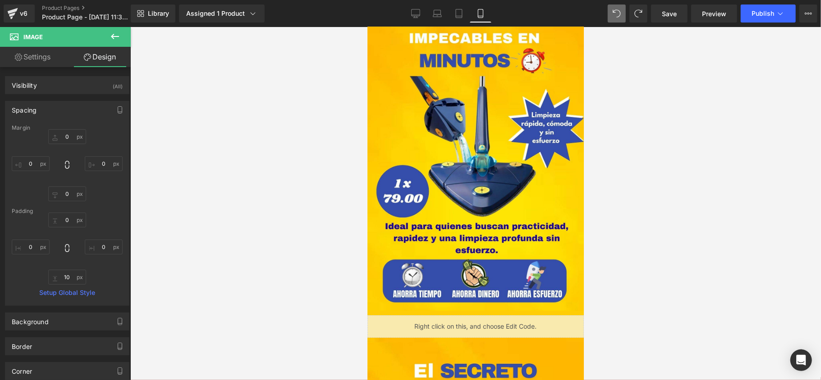
click at [210, 258] on div at bounding box center [475, 203] width 690 height 353
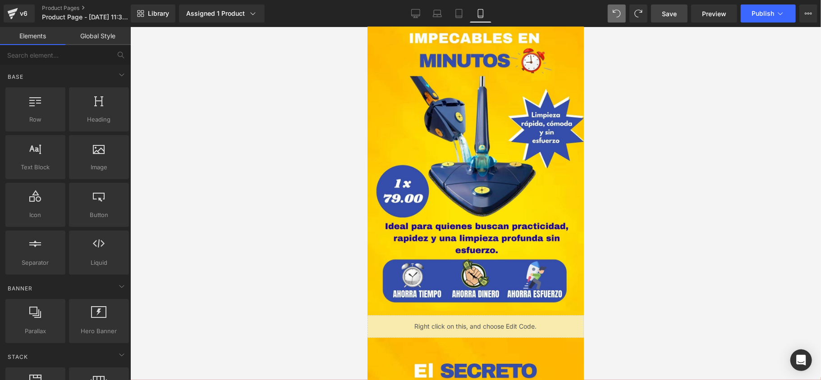
click at [680, 14] on link "Save" at bounding box center [669, 14] width 37 height 18
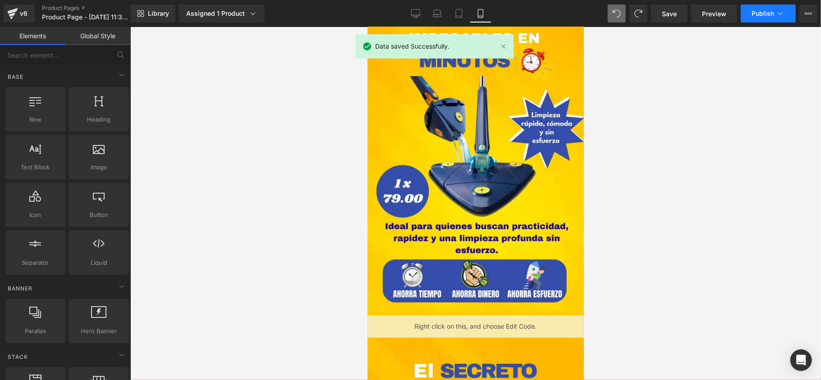
click at [757, 18] on button "Publish" at bounding box center [767, 14] width 55 height 18
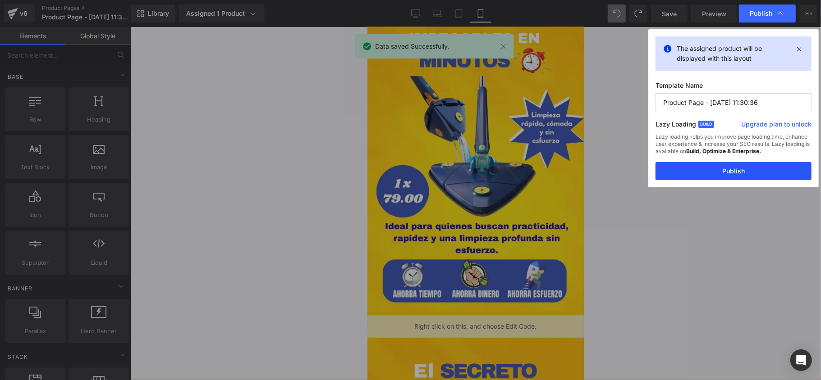
click at [756, 172] on button "Publish" at bounding box center [733, 171] width 156 height 18
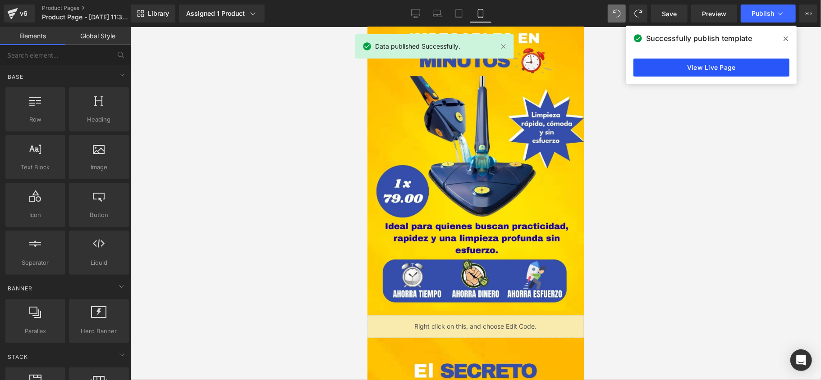
click at [745, 74] on link "View Live Page" at bounding box center [711, 68] width 156 height 18
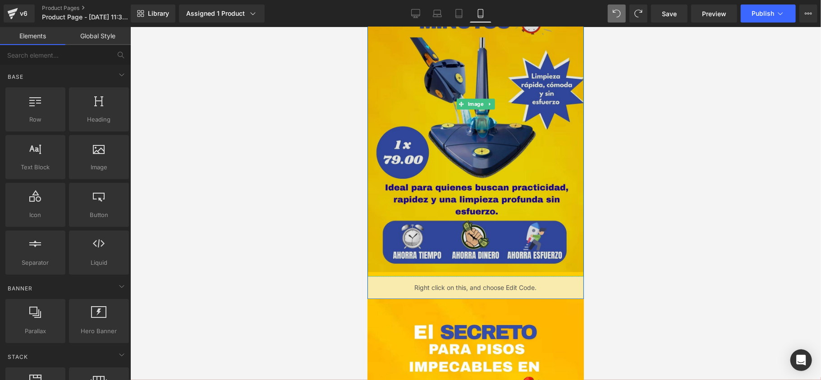
scroll to position [1569, 0]
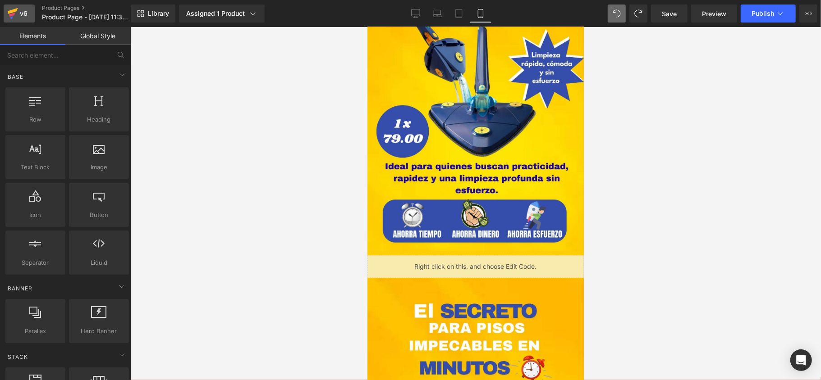
click at [25, 11] on div "v6" at bounding box center [23, 14] width 11 height 12
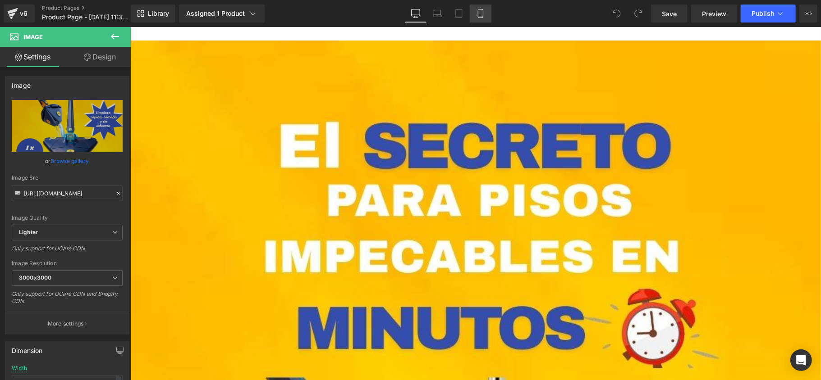
click at [476, 7] on link "Mobile" at bounding box center [481, 14] width 22 height 18
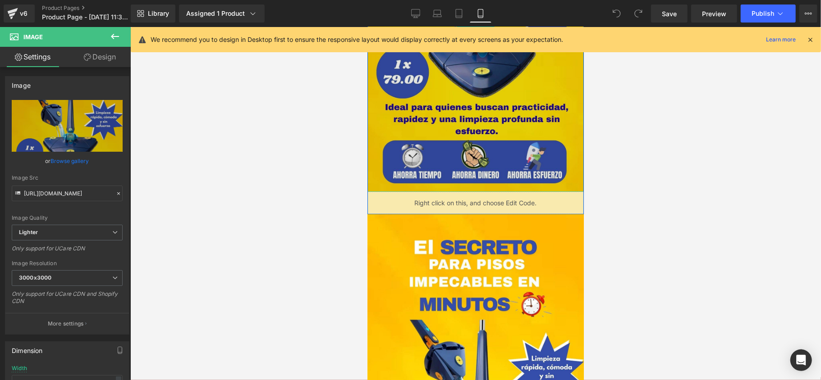
scroll to position [180, 0]
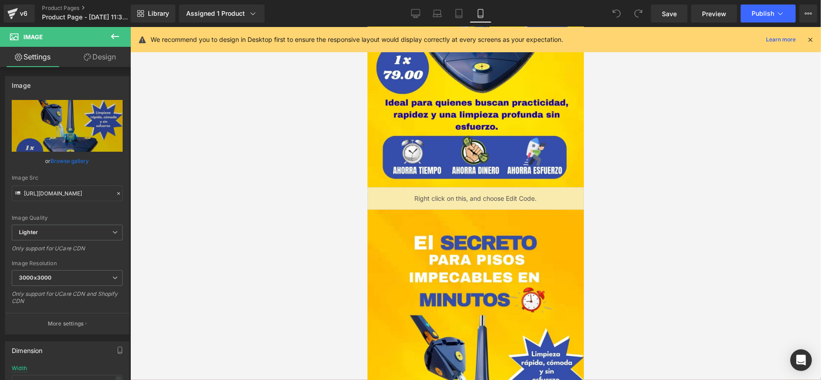
click at [808, 37] on icon at bounding box center [810, 40] width 8 height 8
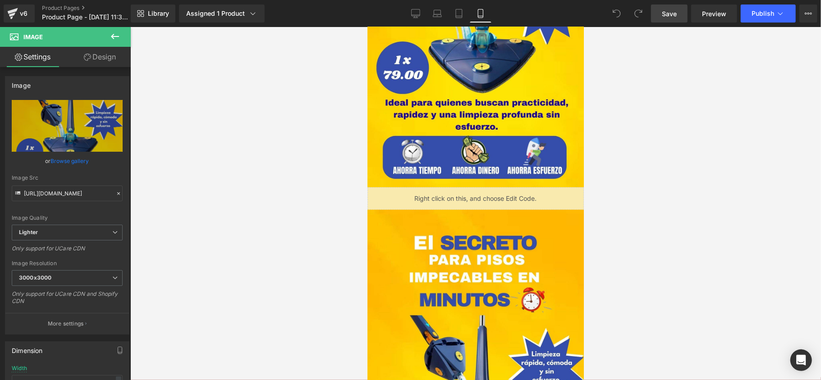
click at [673, 18] on span "Save" at bounding box center [669, 13] width 15 height 9
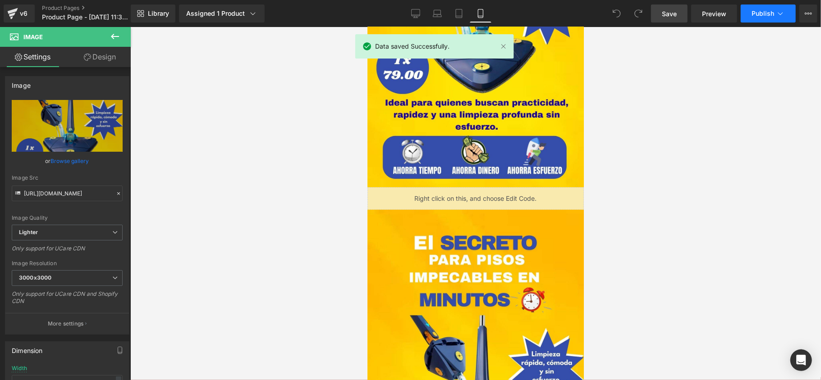
click at [750, 9] on button "Publish" at bounding box center [767, 14] width 55 height 18
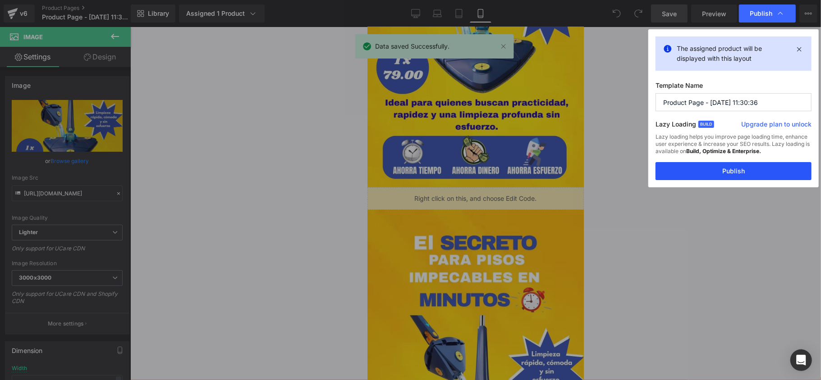
click at [694, 164] on button "Publish" at bounding box center [733, 171] width 156 height 18
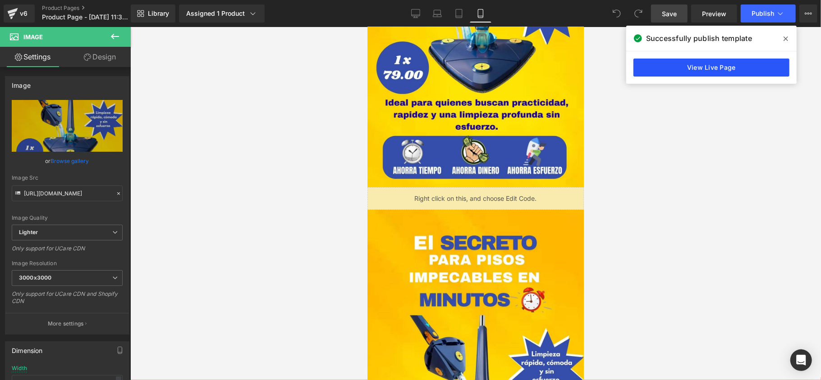
click at [697, 75] on link "View Live Page" at bounding box center [711, 68] width 156 height 18
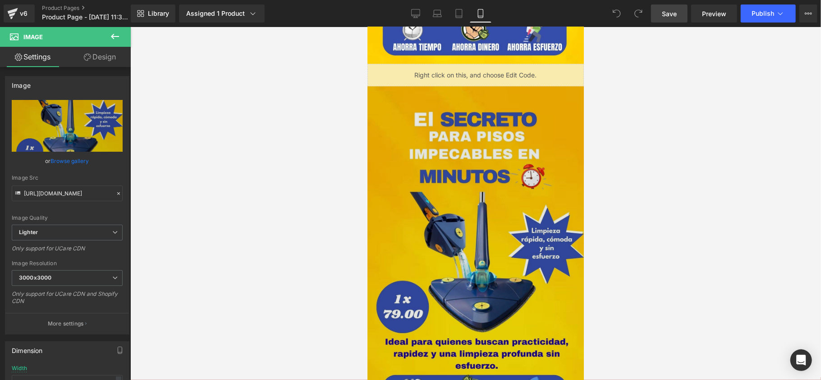
scroll to position [361, 0]
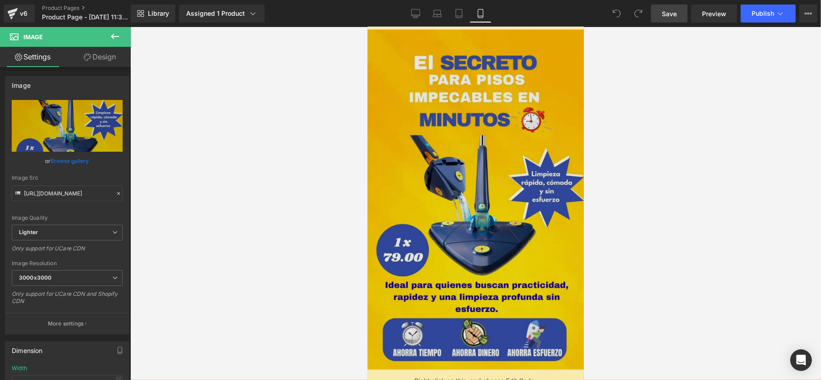
click at [476, 218] on img at bounding box center [475, 199] width 216 height 341
click at [502, 184] on img at bounding box center [475, 199] width 216 height 341
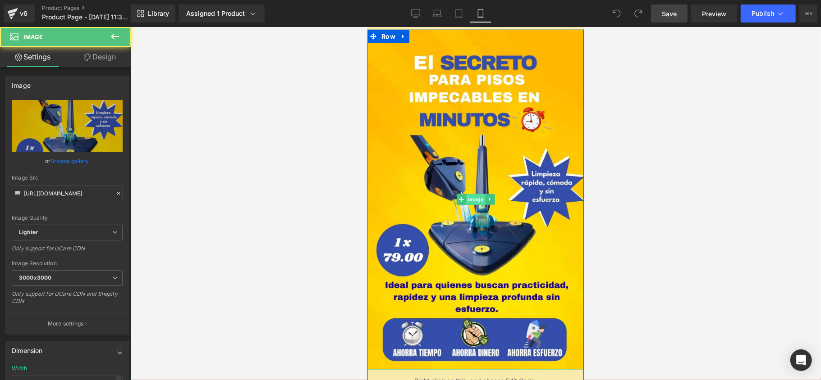
click at [474, 198] on span "Image" at bounding box center [475, 199] width 19 height 11
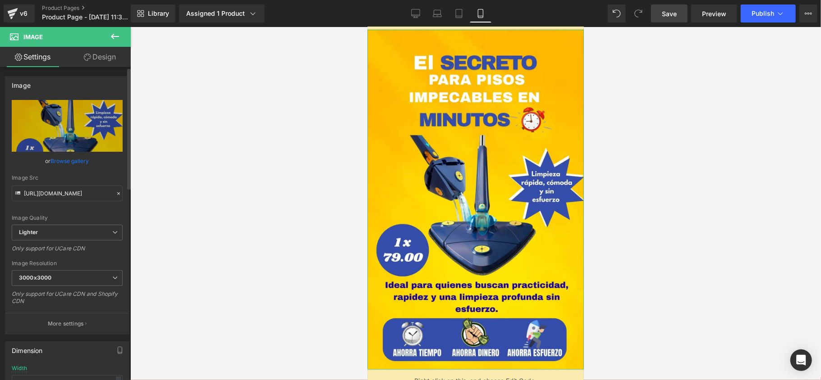
click at [60, 157] on link "Browse gallery" at bounding box center [70, 161] width 38 height 16
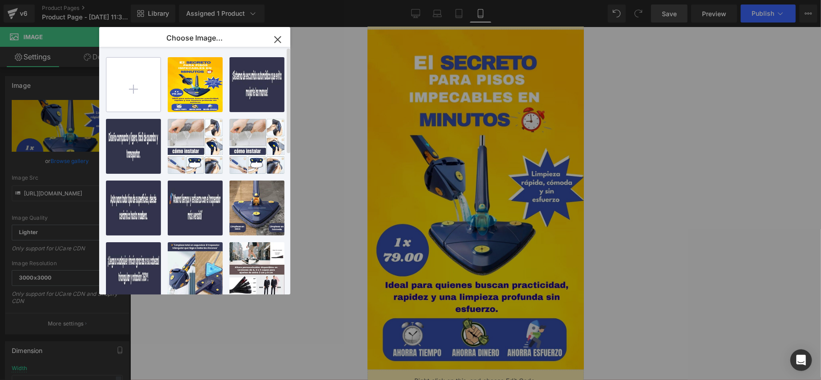
click at [127, 73] on input "file" at bounding box center [133, 85] width 54 height 54
type input "C:\fakepath\El (1).jpg"
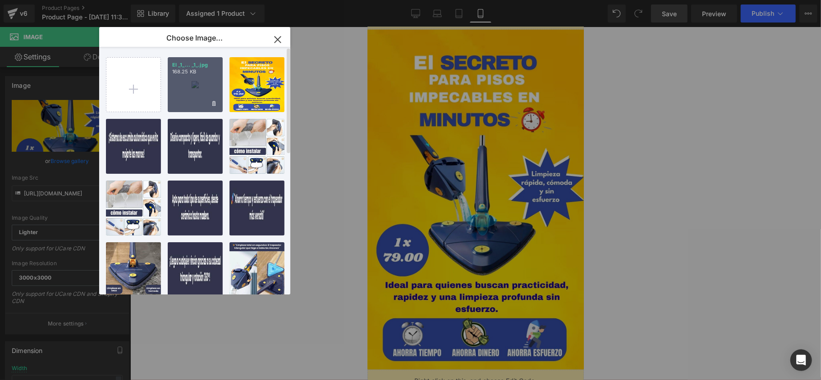
click at [187, 98] on div "El _1_... _1_.jpg 168.25 KB" at bounding box center [195, 84] width 55 height 55
type input "https://ucarecdn.com/4f5486ca-01c6-42d7-b0bd-d1582c563cd2/-/format/auto/-/previ…"
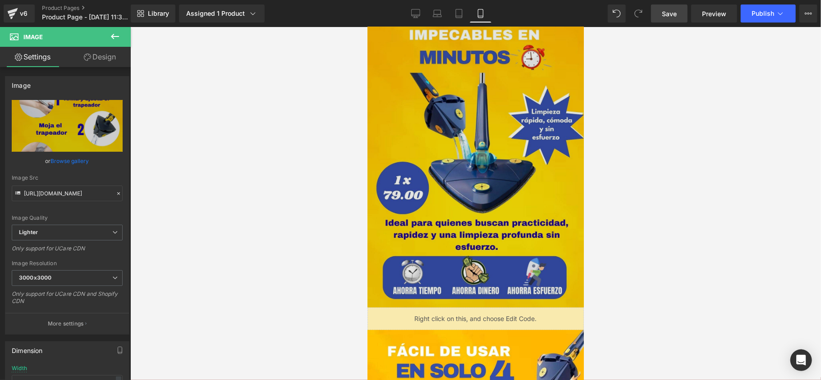
scroll to position [0, 0]
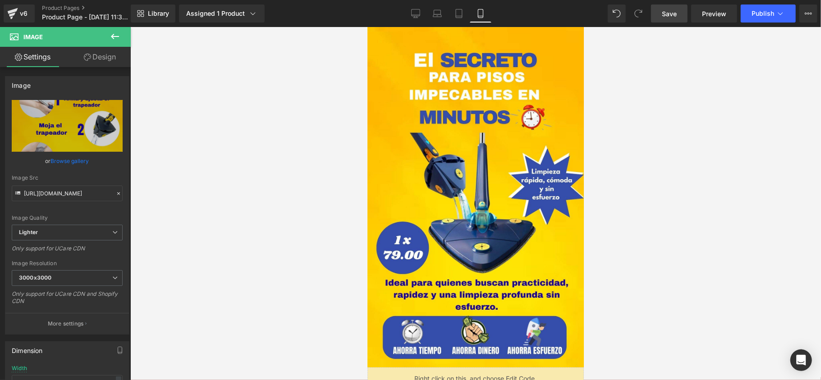
click at [661, 17] on link "Save" at bounding box center [669, 14] width 37 height 18
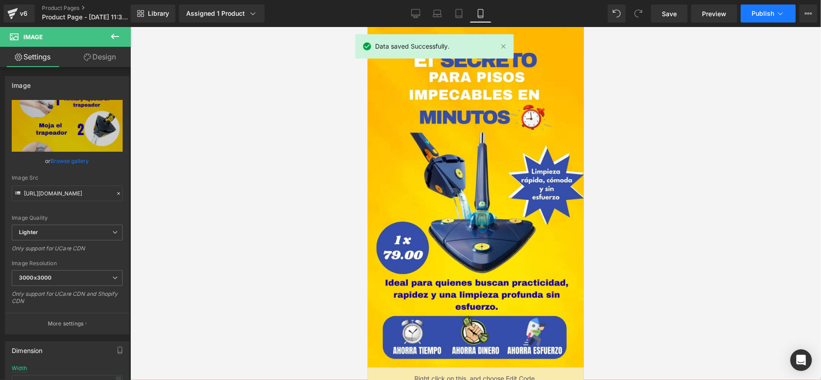
click at [752, 11] on span "Publish" at bounding box center [762, 13] width 23 height 7
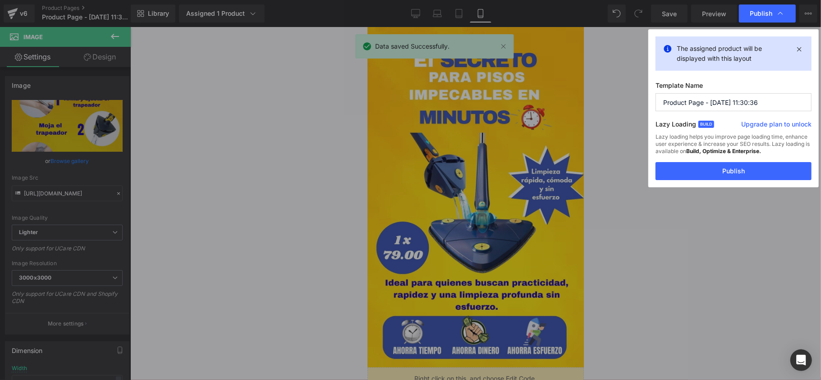
click at [739, 170] on button "Publish" at bounding box center [733, 171] width 156 height 18
